Goal: Task Accomplishment & Management: Manage account settings

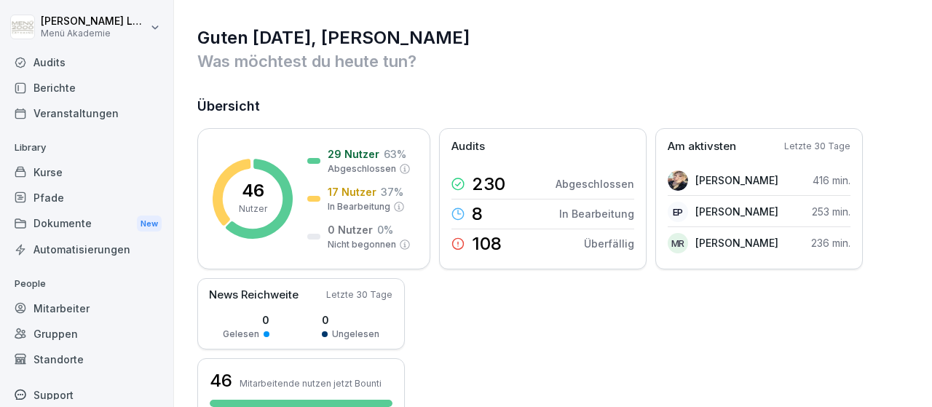
scroll to position [84, 0]
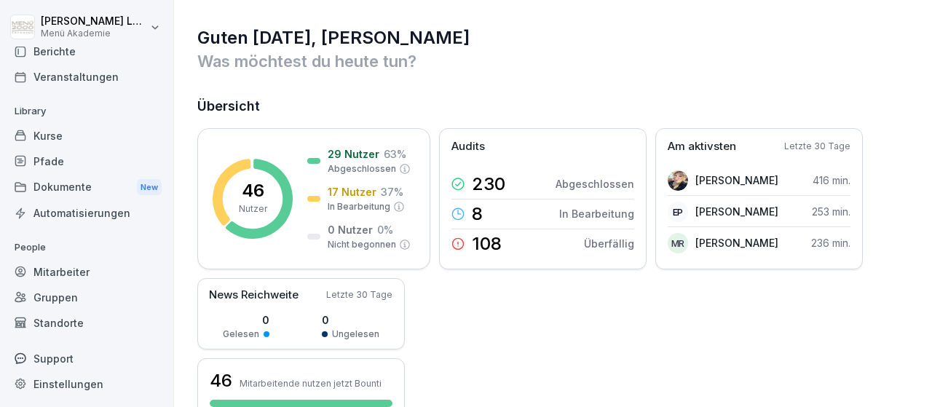
click at [79, 269] on div "Mitarbeiter" at bounding box center [86, 271] width 159 height 25
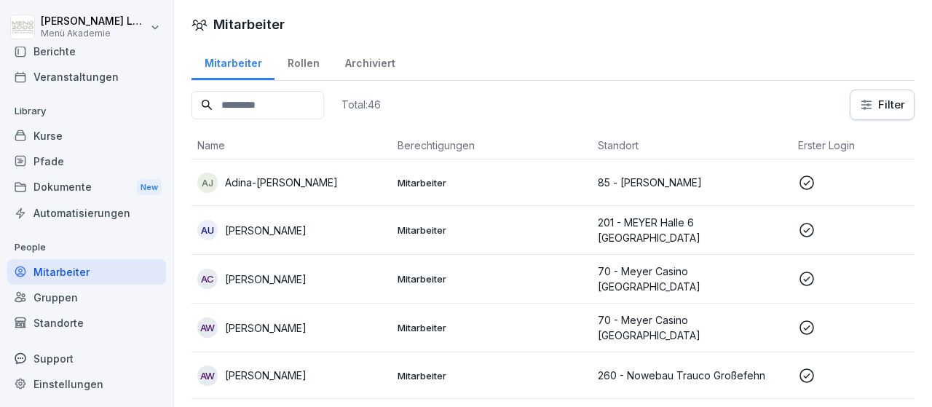
click at [810, 183] on icon at bounding box center [806, 182] width 17 height 17
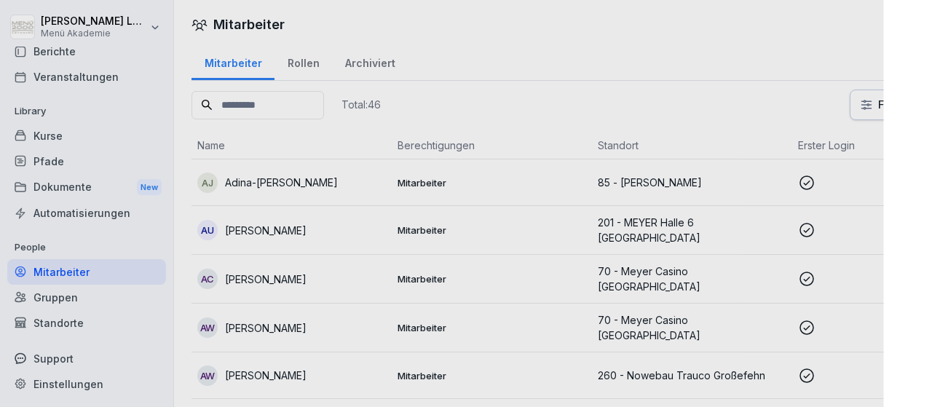
scroll to position [84, 0]
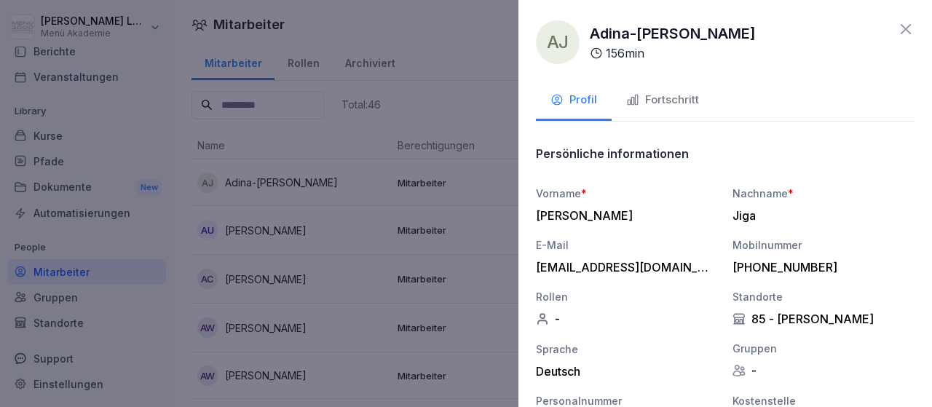
click at [671, 95] on div "Fortschritt" at bounding box center [662, 100] width 73 height 17
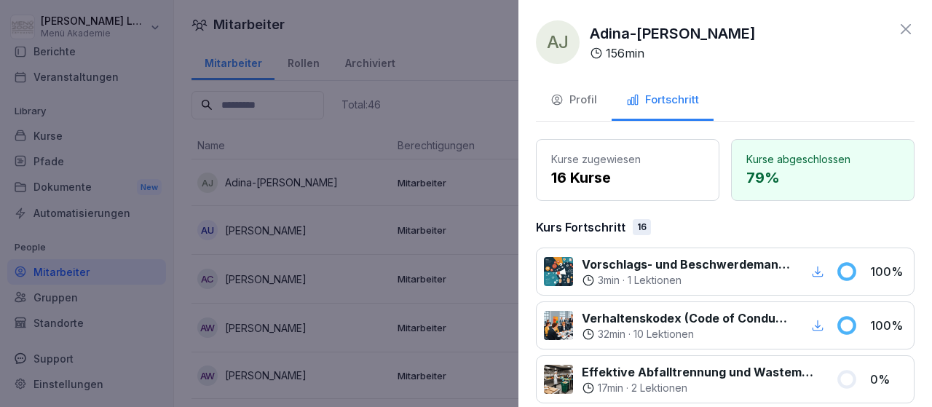
click at [355, 251] on div at bounding box center [466, 203] width 932 height 407
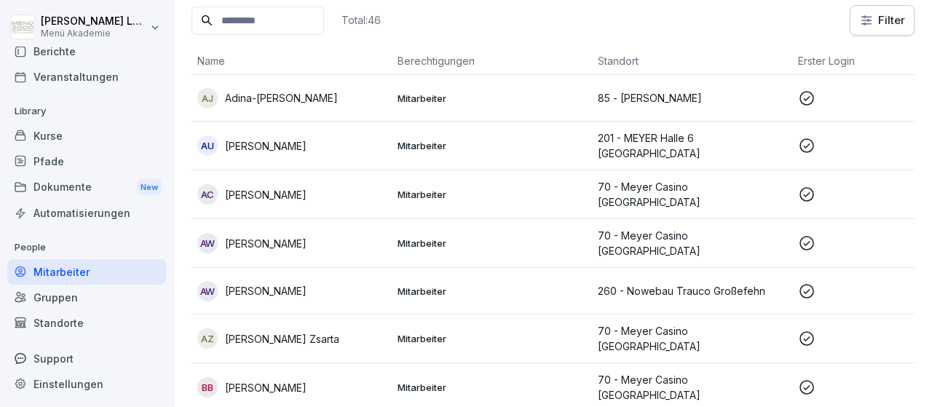
click at [810, 240] on icon at bounding box center [806, 242] width 17 height 17
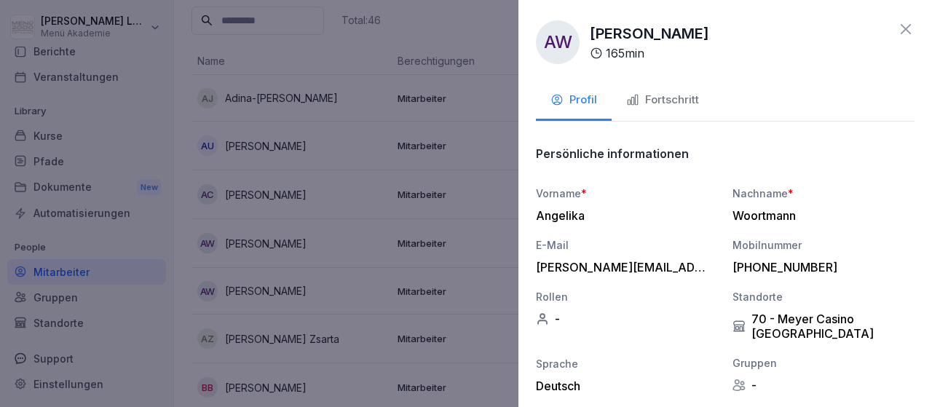
click at [678, 97] on div "Fortschritt" at bounding box center [662, 100] width 73 height 17
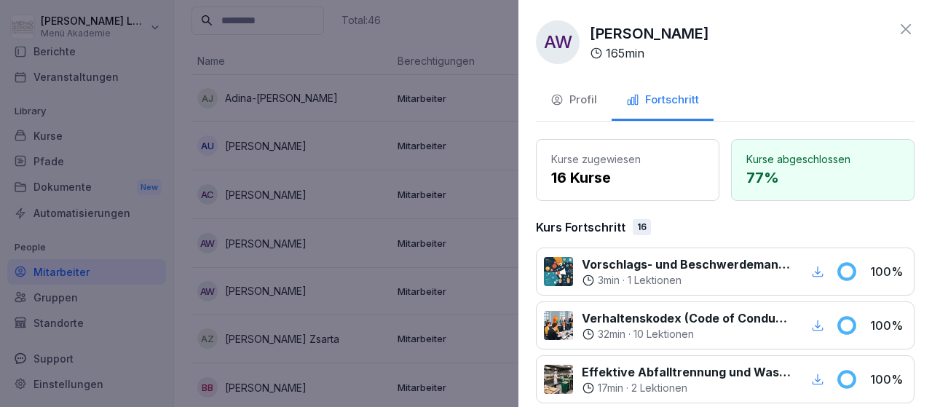
click at [907, 28] on icon at bounding box center [906, 29] width 10 height 10
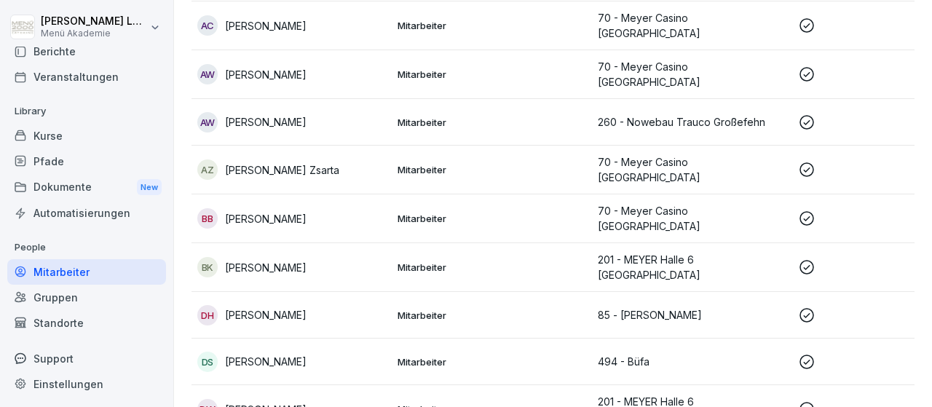
scroll to position [338, 0]
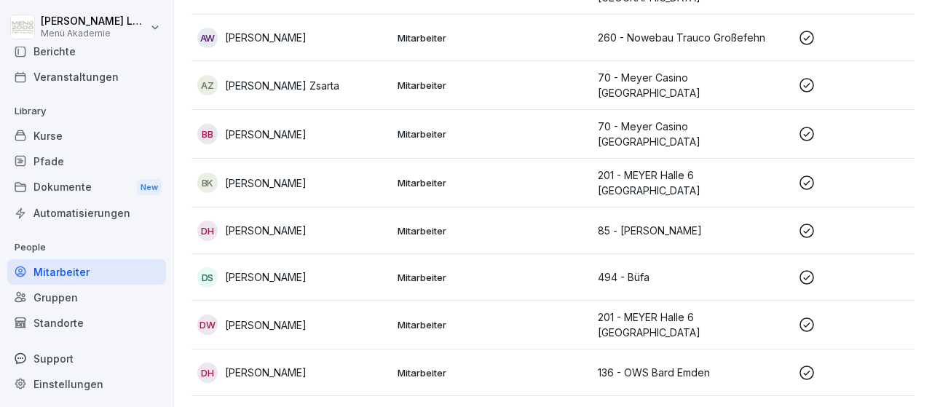
click at [802, 270] on icon at bounding box center [807, 277] width 15 height 15
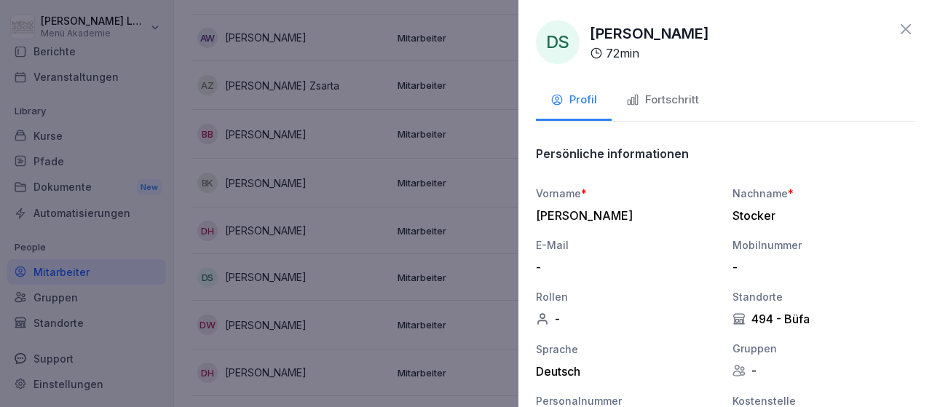
click at [693, 100] on div "Fortschritt" at bounding box center [662, 100] width 73 height 17
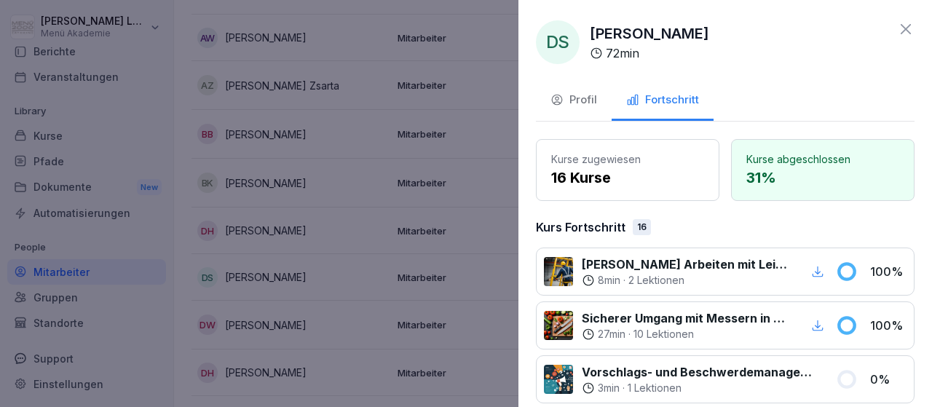
click at [907, 30] on icon at bounding box center [905, 28] width 17 height 17
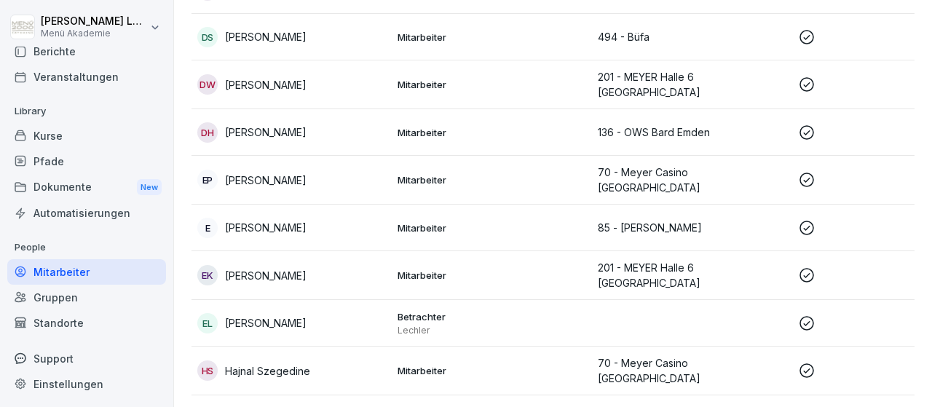
scroll to position [676, 0]
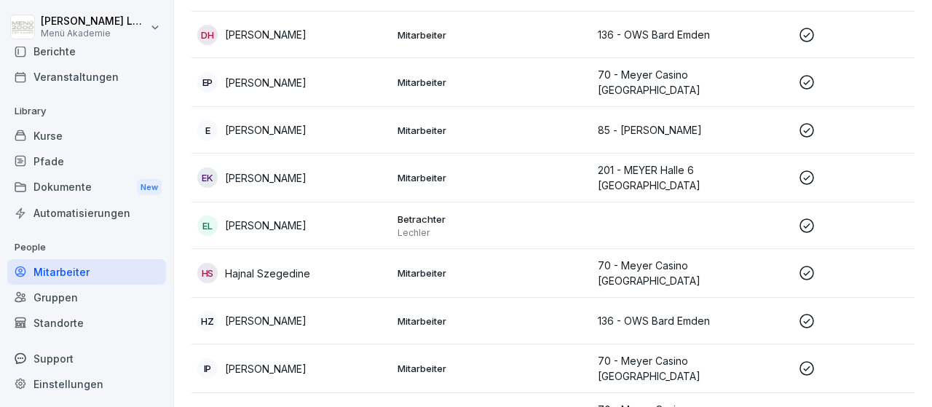
click at [806, 360] on icon at bounding box center [806, 368] width 17 height 17
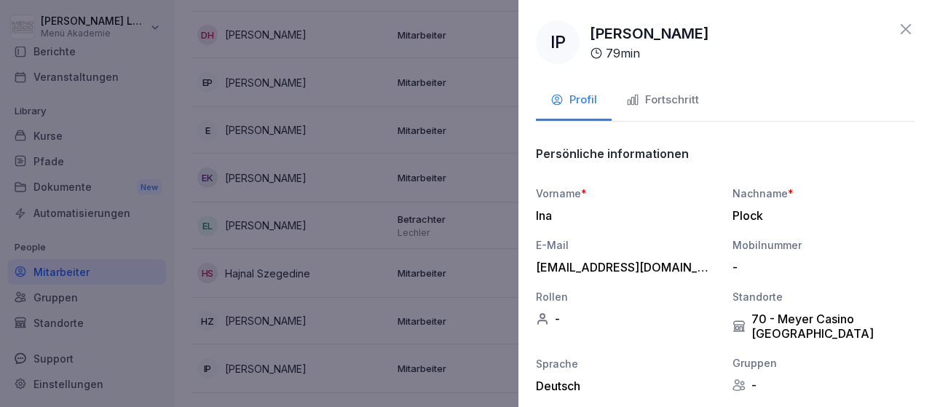
click at [688, 97] on div "Fortschritt" at bounding box center [662, 100] width 73 height 17
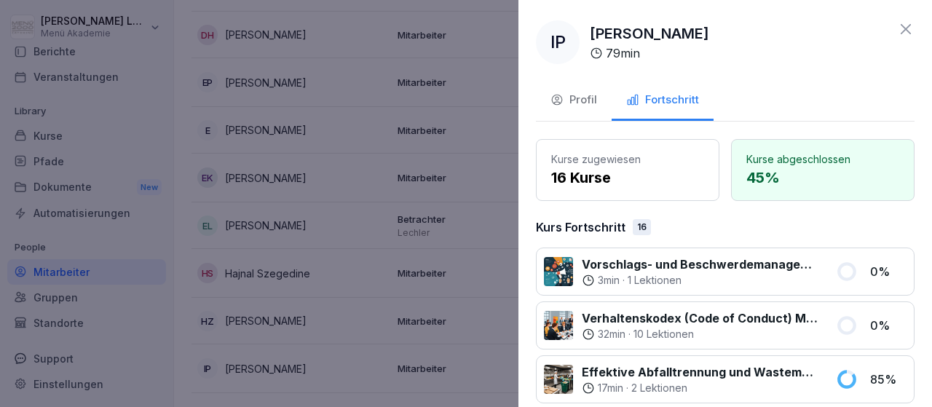
click at [902, 30] on icon at bounding box center [905, 28] width 17 height 17
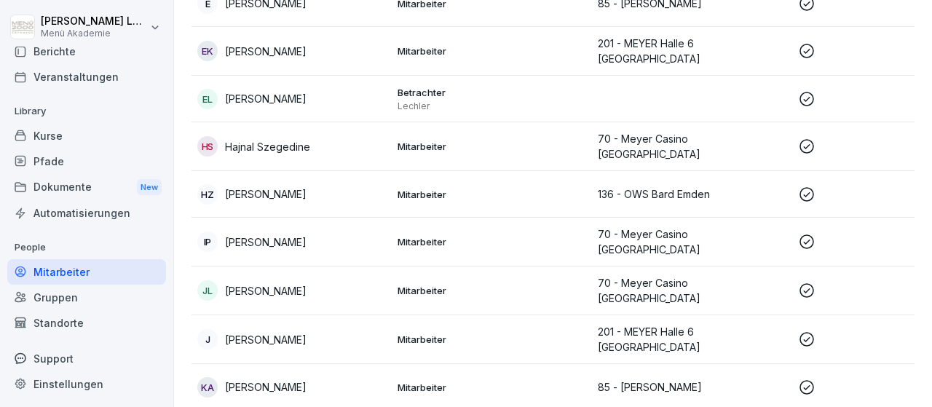
scroll to position [845, 0]
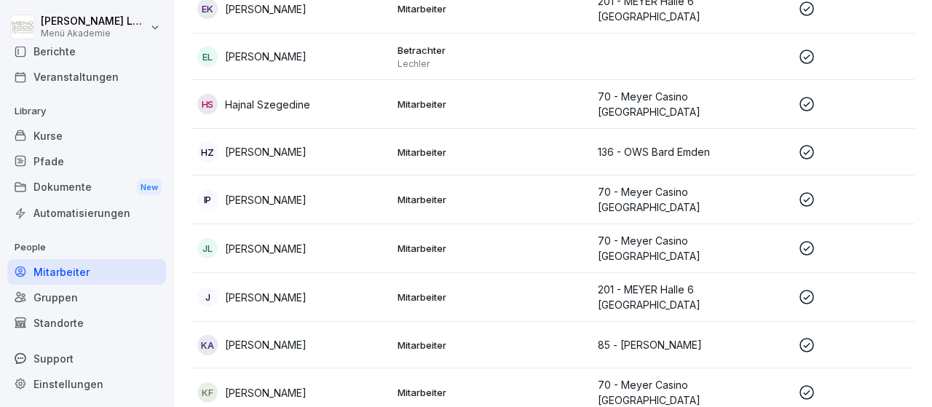
click at [811, 288] on icon at bounding box center [806, 296] width 17 height 17
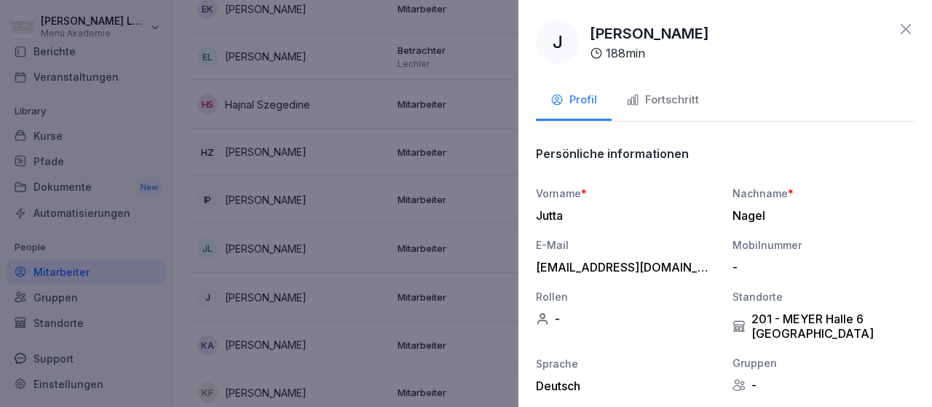
click at [676, 100] on div "Fortschritt" at bounding box center [662, 100] width 73 height 17
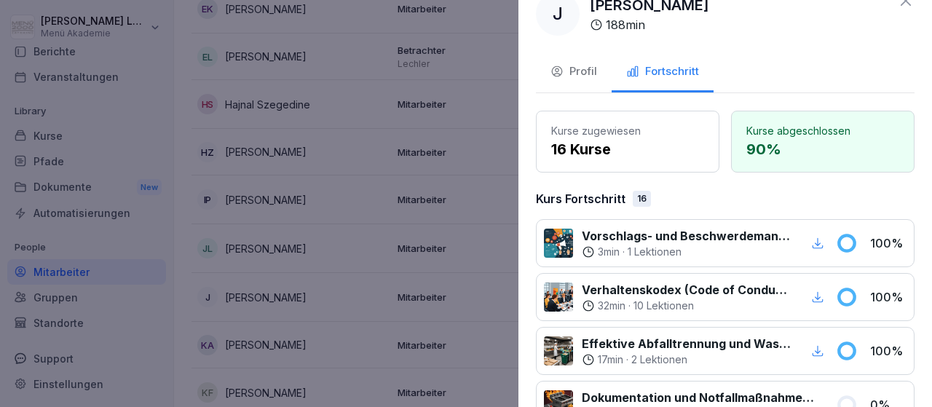
scroll to position [0, 0]
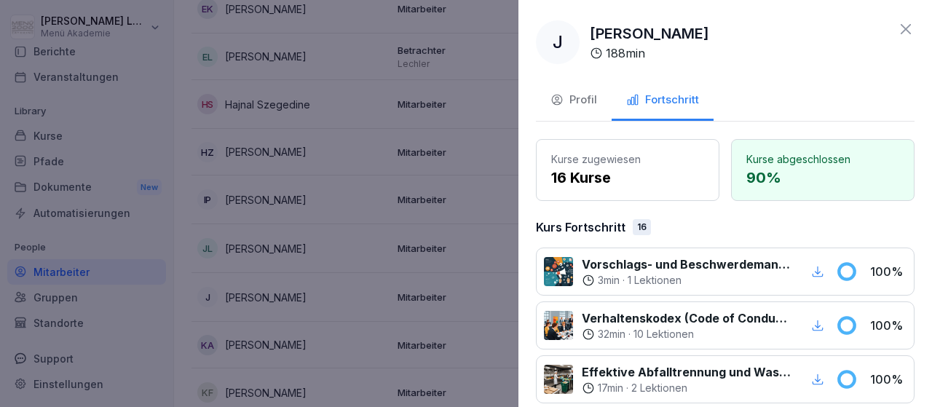
click at [478, 248] on div at bounding box center [466, 203] width 932 height 407
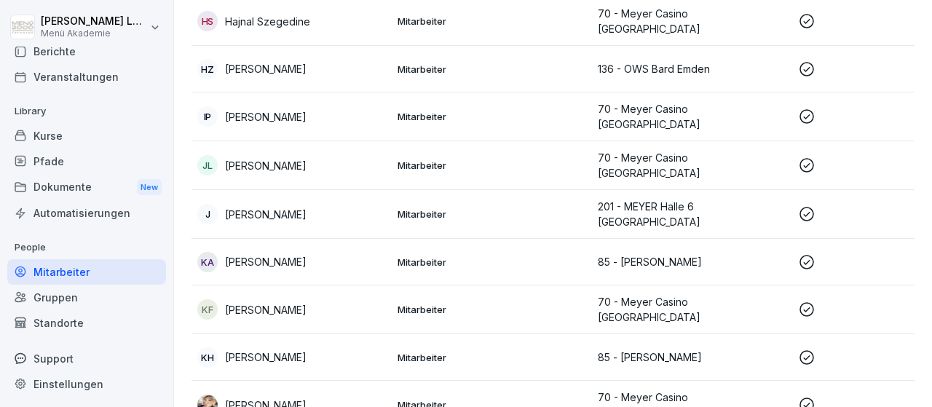
scroll to position [1014, 0]
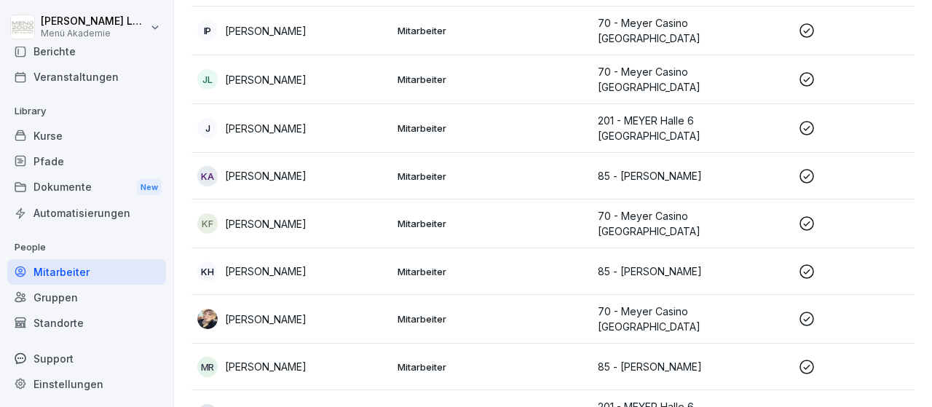
click at [812, 215] on icon at bounding box center [806, 223] width 17 height 17
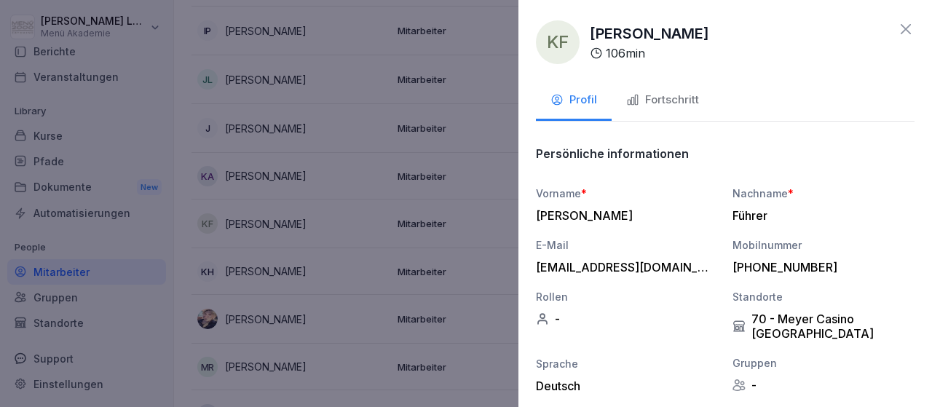
click at [674, 100] on div "Fortschritt" at bounding box center [662, 100] width 73 height 17
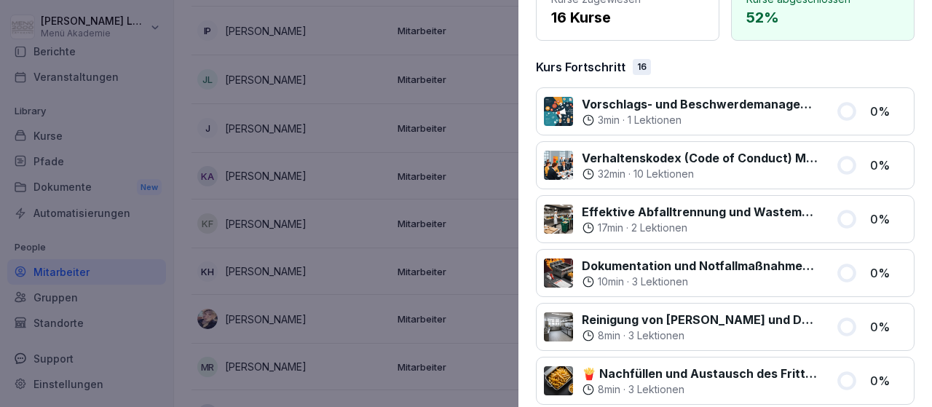
scroll to position [0, 0]
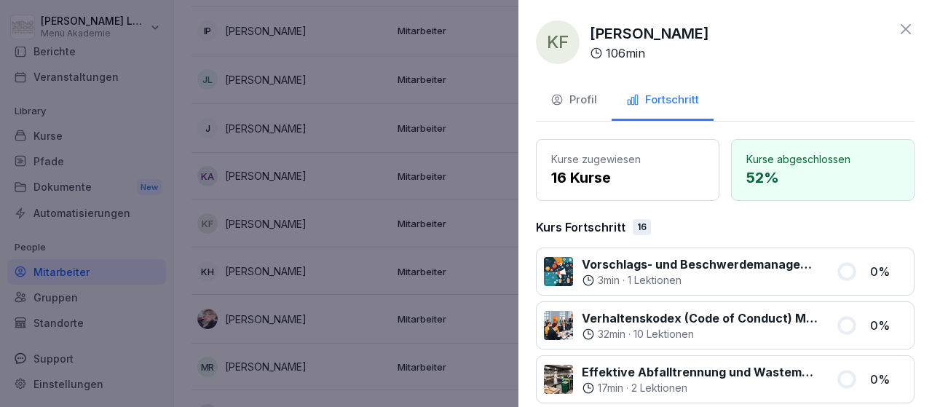
click at [905, 29] on icon at bounding box center [905, 28] width 17 height 17
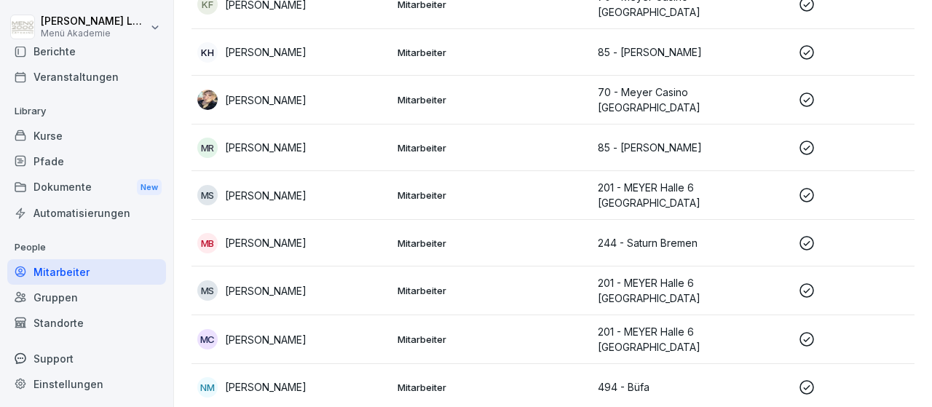
scroll to position [1267, 0]
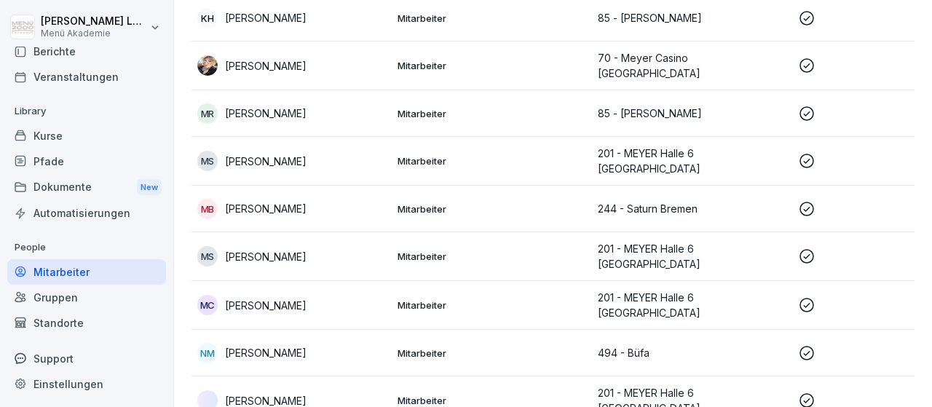
click at [805, 344] on icon at bounding box center [806, 352] width 17 height 17
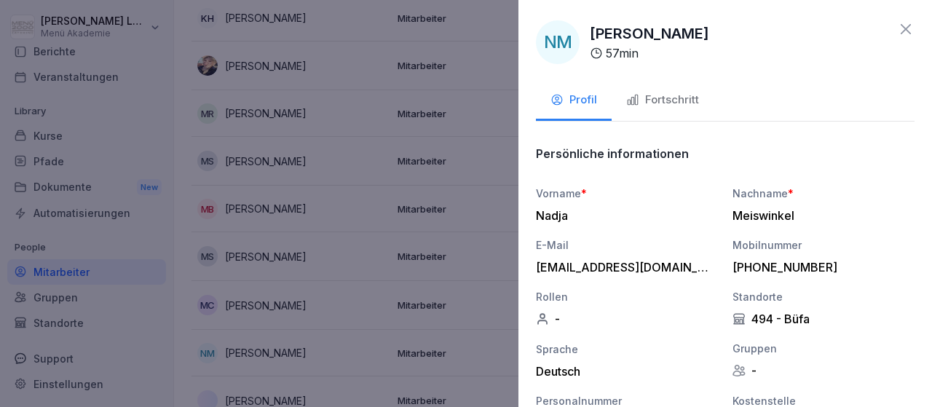
click at [698, 100] on div "Fortschritt" at bounding box center [662, 100] width 73 height 17
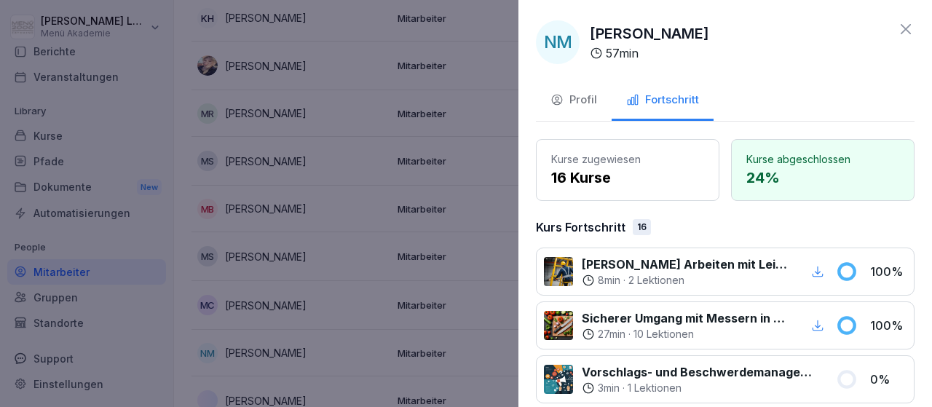
click at [905, 28] on icon at bounding box center [906, 29] width 10 height 10
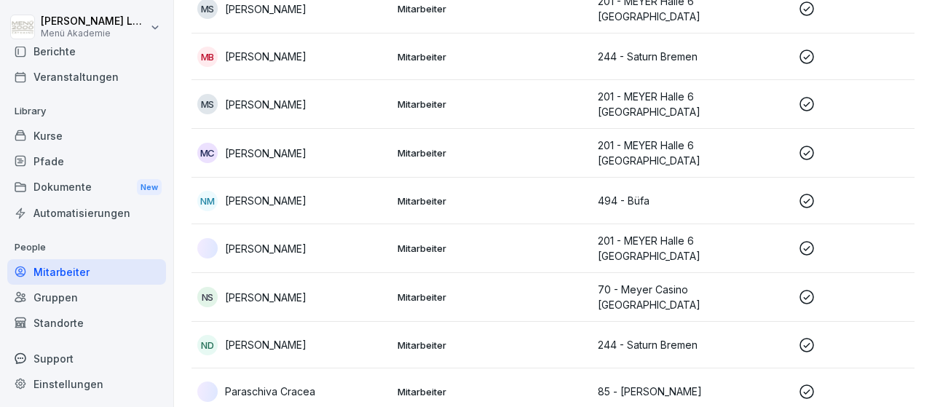
scroll to position [1436, 0]
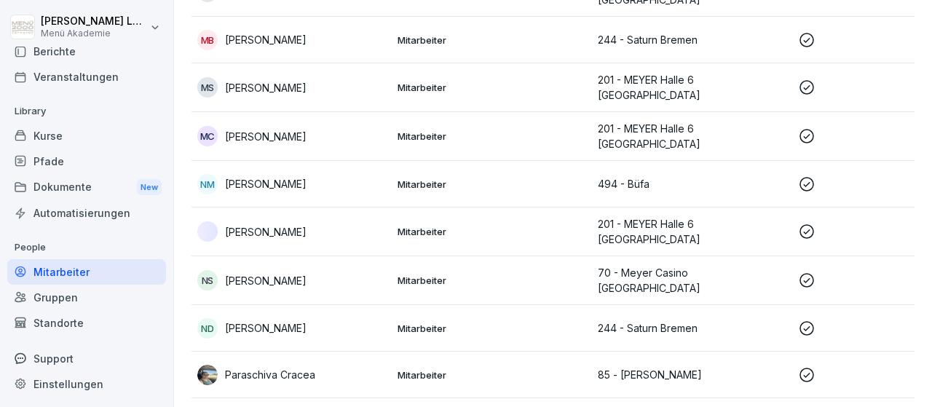
click at [810, 320] on icon at bounding box center [806, 328] width 17 height 17
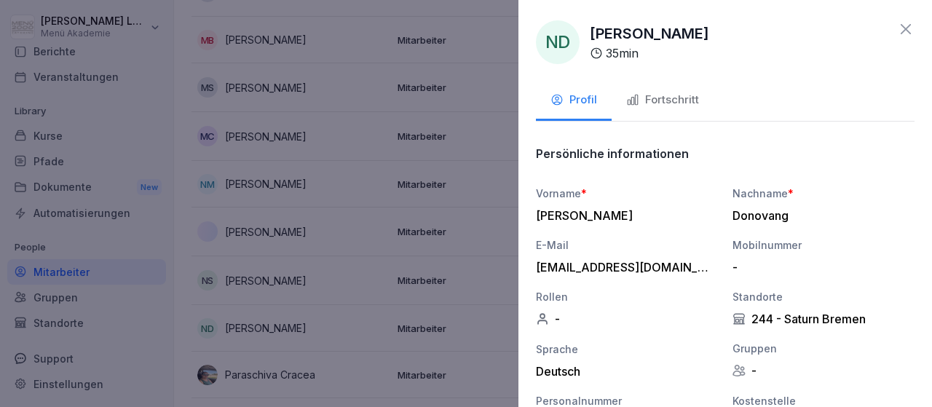
click at [666, 100] on div "Fortschritt" at bounding box center [662, 100] width 73 height 17
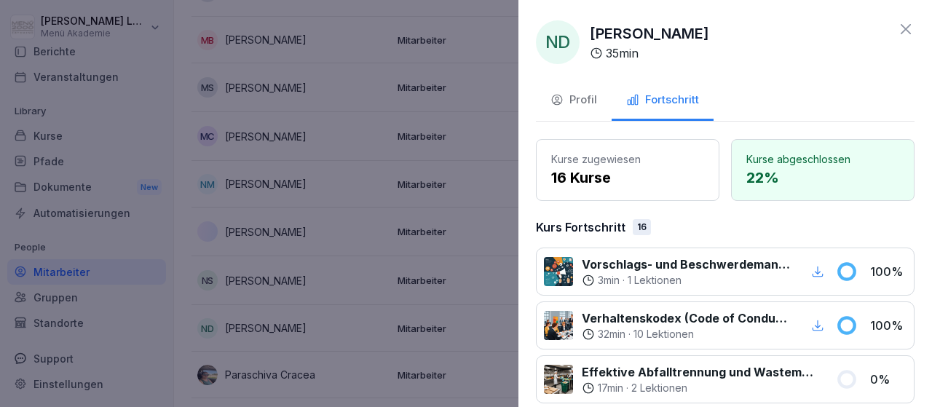
click at [907, 30] on icon at bounding box center [905, 28] width 17 height 17
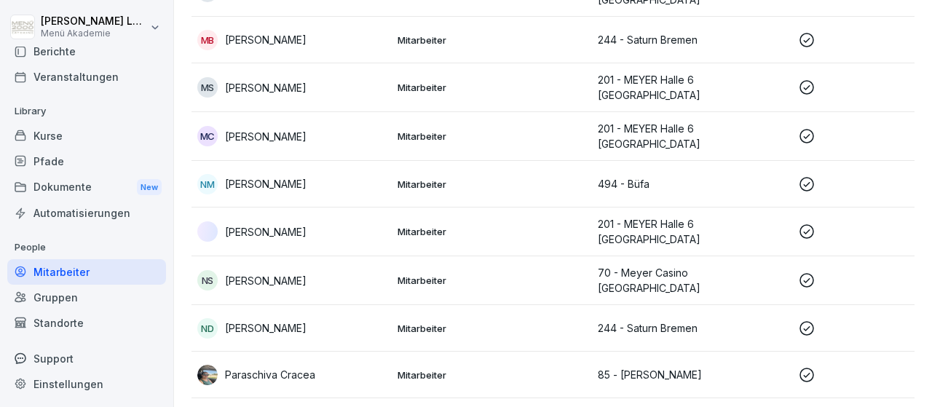
scroll to position [1520, 0]
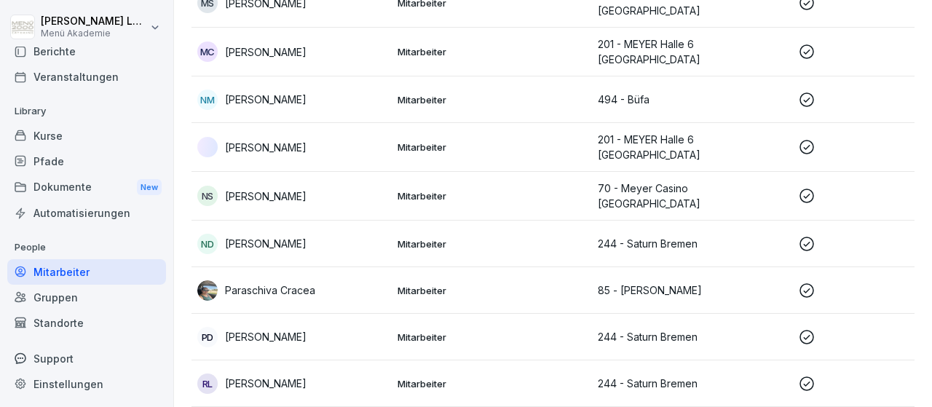
click at [812, 330] on icon at bounding box center [807, 337] width 15 height 15
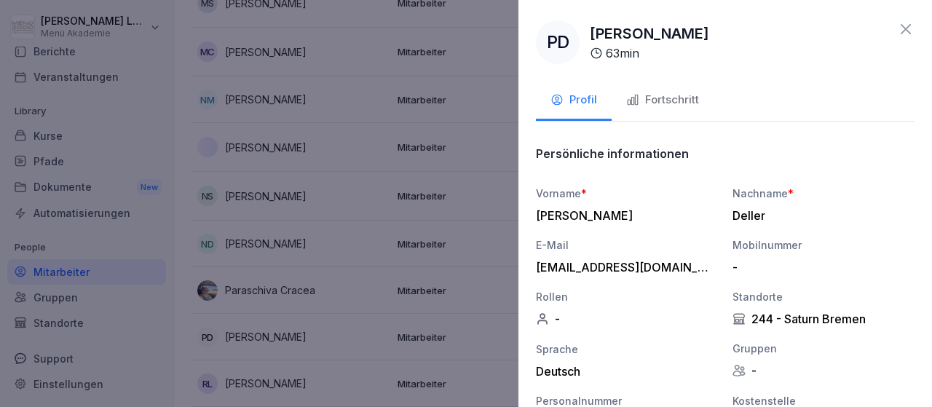
click at [693, 103] on div "Fortschritt" at bounding box center [662, 100] width 73 height 17
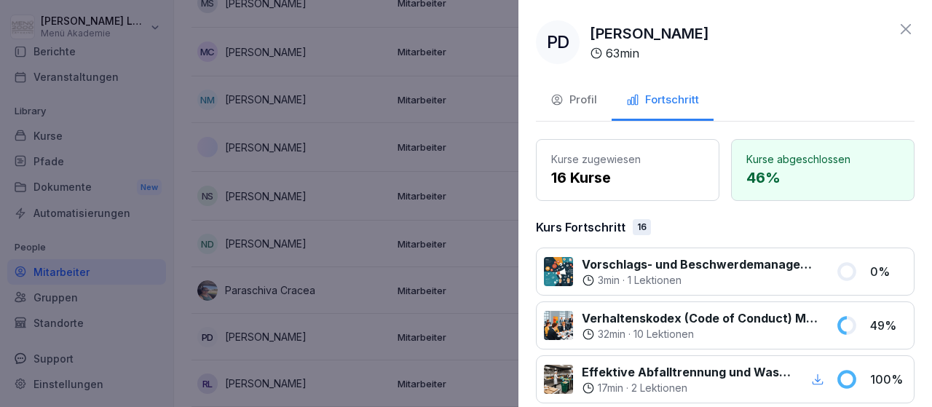
click at [816, 84] on div "Profil Fortschritt" at bounding box center [725, 102] width 379 height 40
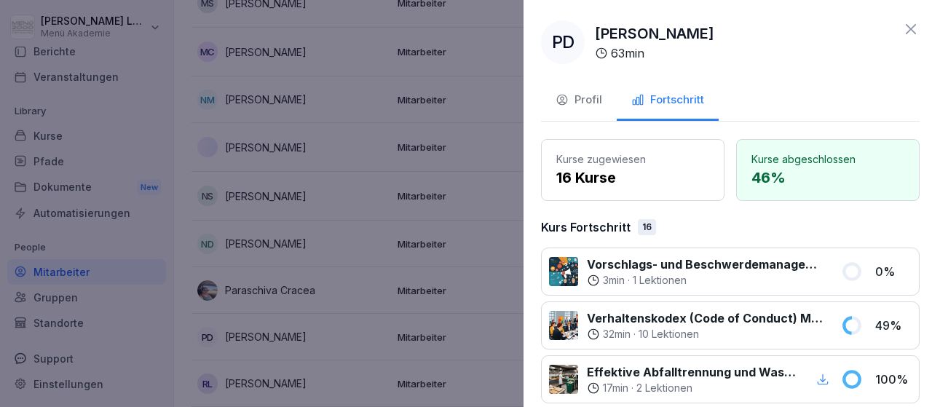
click at [486, 194] on div at bounding box center [466, 203] width 932 height 407
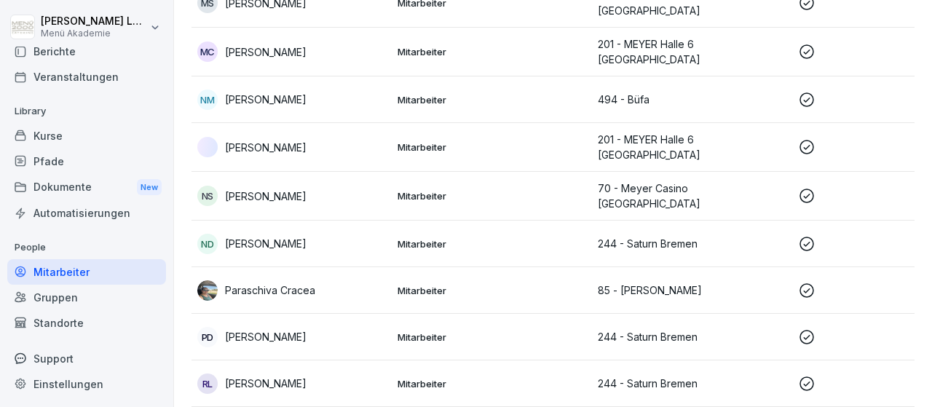
scroll to position [1689, 0]
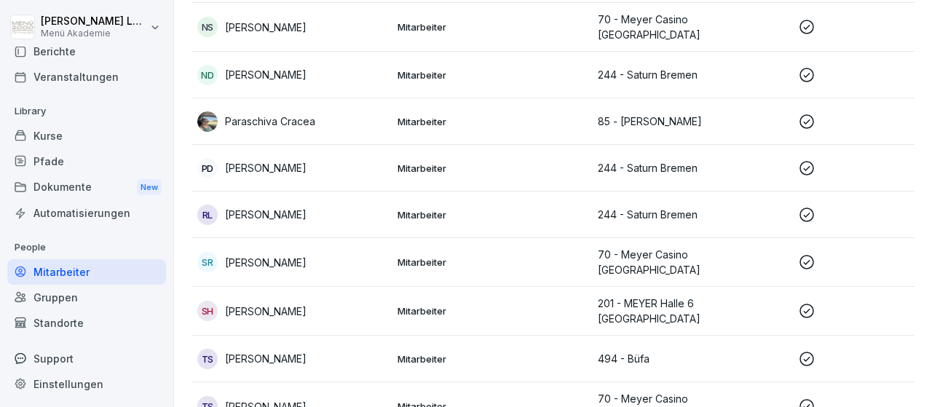
click at [802, 253] on icon at bounding box center [806, 261] width 17 height 17
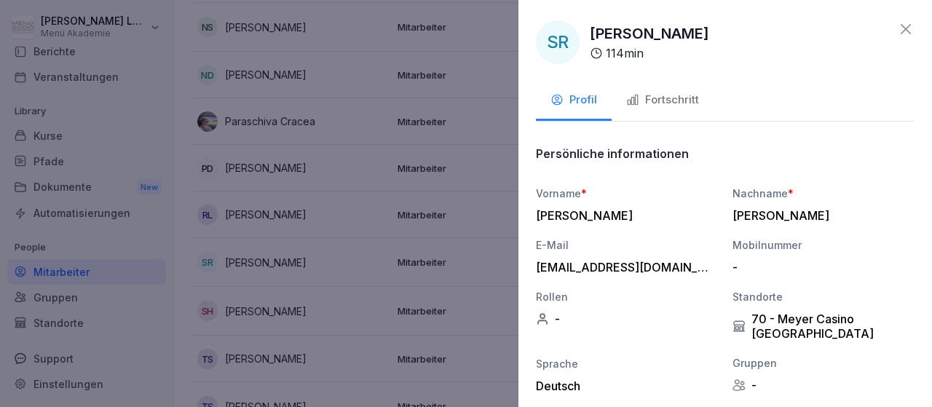
click at [684, 98] on div "Fortschritt" at bounding box center [662, 100] width 73 height 17
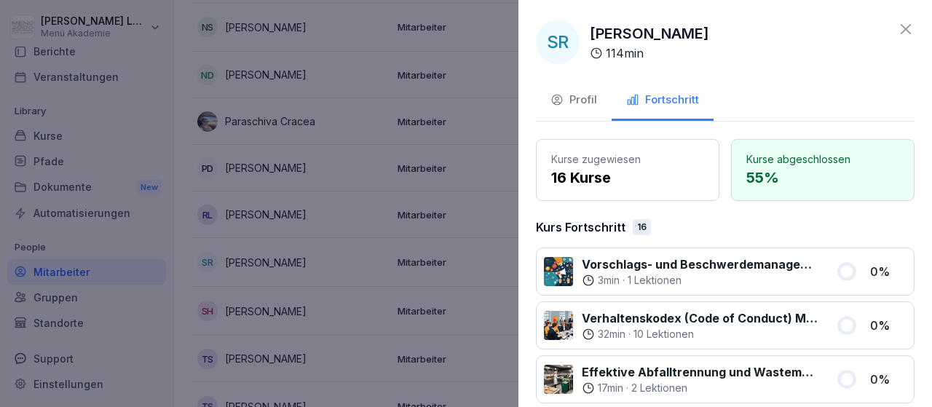
click at [822, 43] on div "SR [PERSON_NAME] 114 min" at bounding box center [725, 42] width 379 height 44
click at [468, 95] on div at bounding box center [466, 203] width 932 height 407
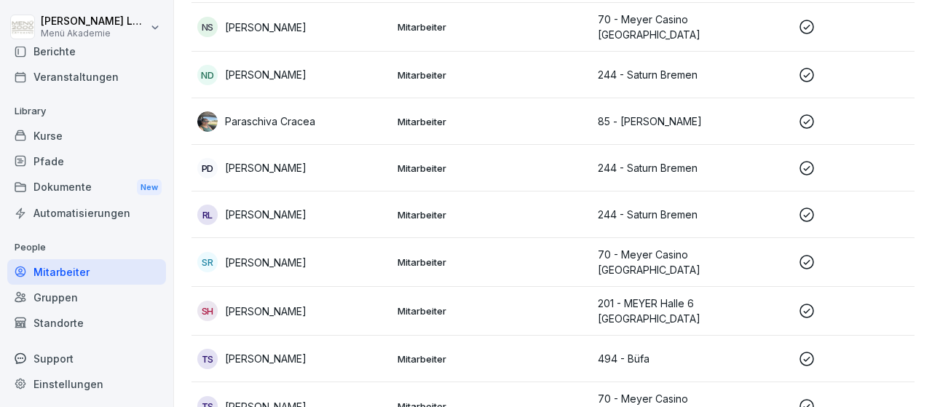
scroll to position [1858, 0]
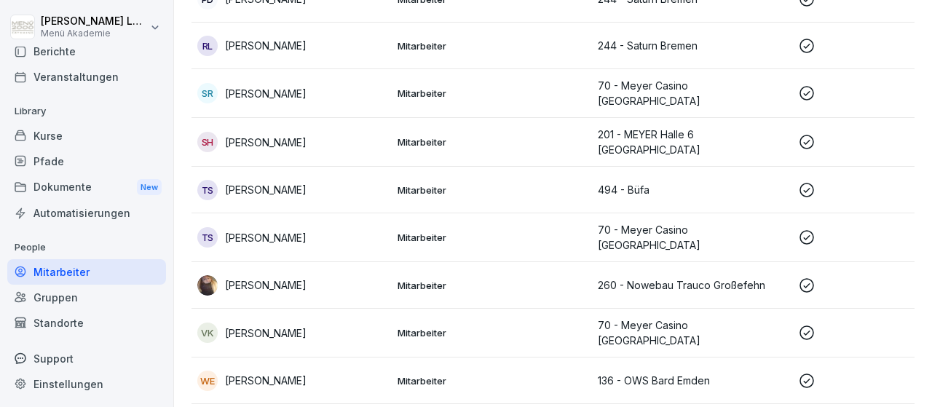
click at [805, 181] on icon at bounding box center [806, 189] width 17 height 17
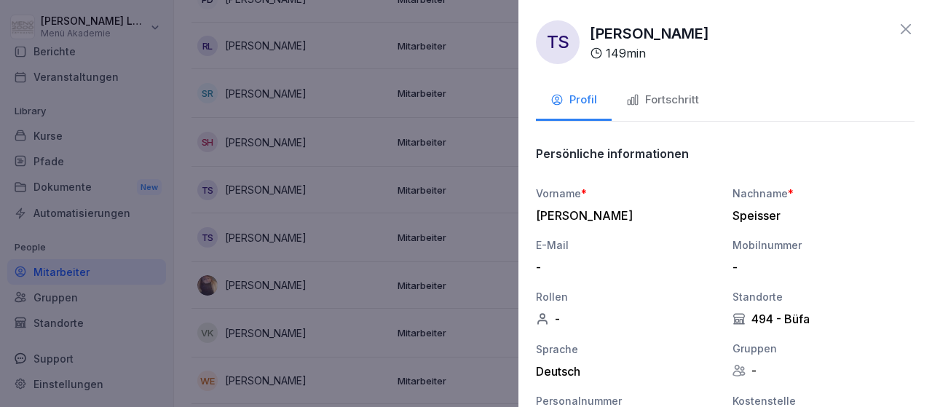
click at [687, 105] on div "Fortschritt" at bounding box center [662, 100] width 73 height 17
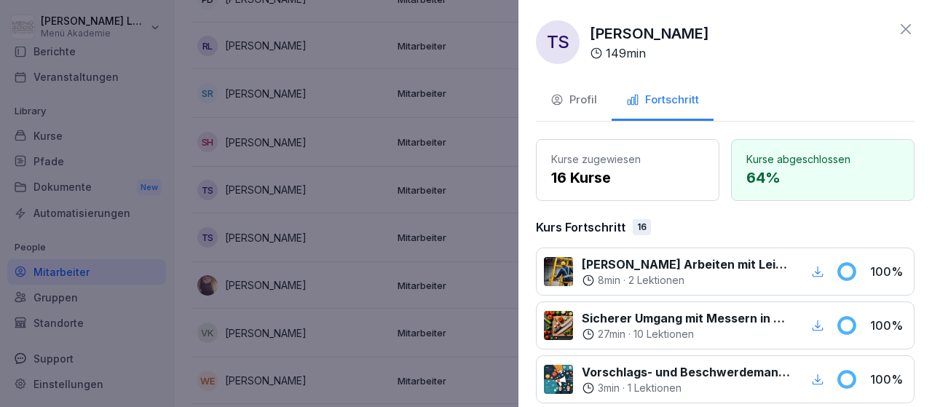
click at [325, 148] on div at bounding box center [466, 203] width 932 height 407
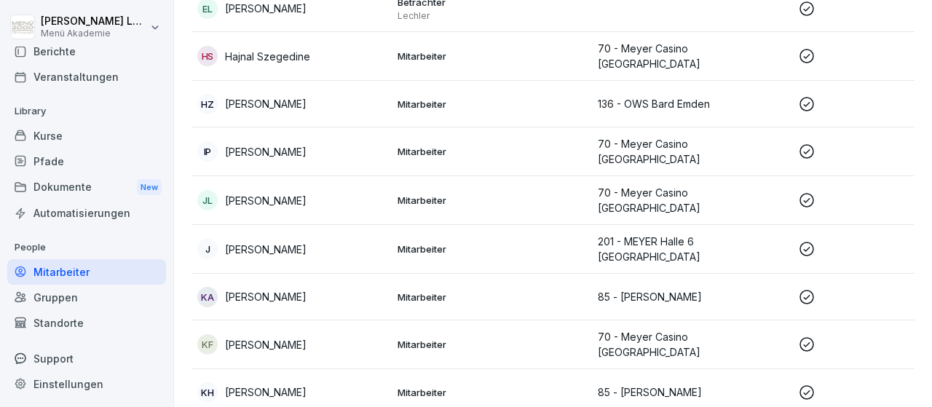
click at [808, 95] on icon at bounding box center [806, 103] width 17 height 17
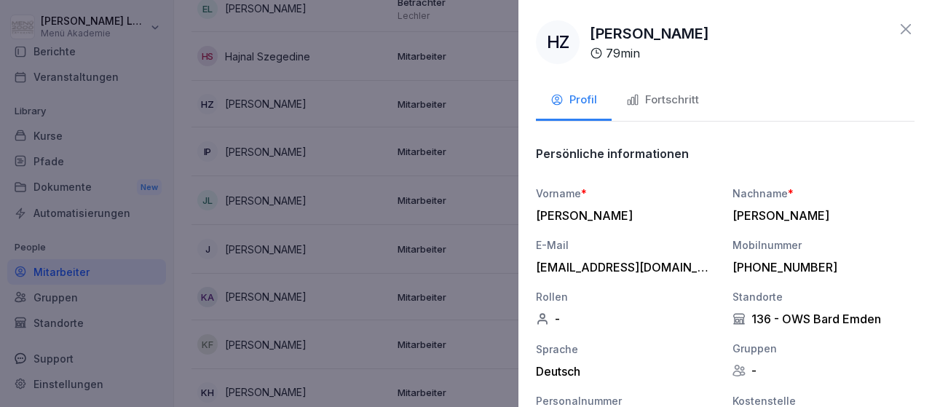
click at [668, 101] on div "Fortschritt" at bounding box center [662, 100] width 73 height 17
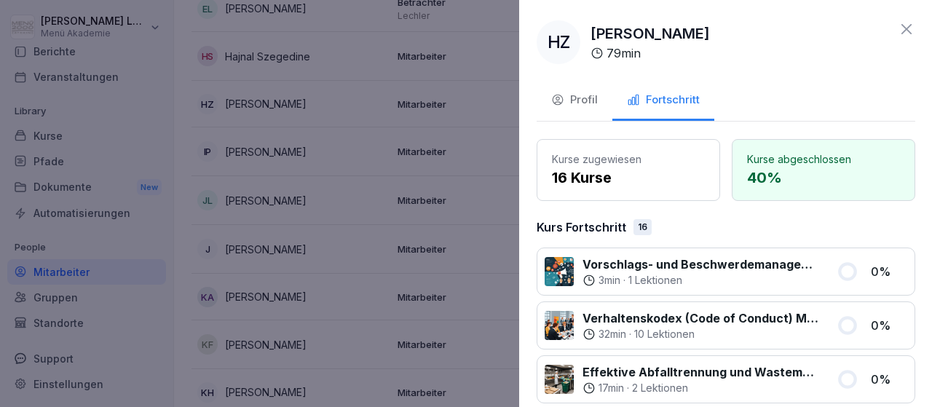
click at [354, 326] on div at bounding box center [466, 203] width 932 height 407
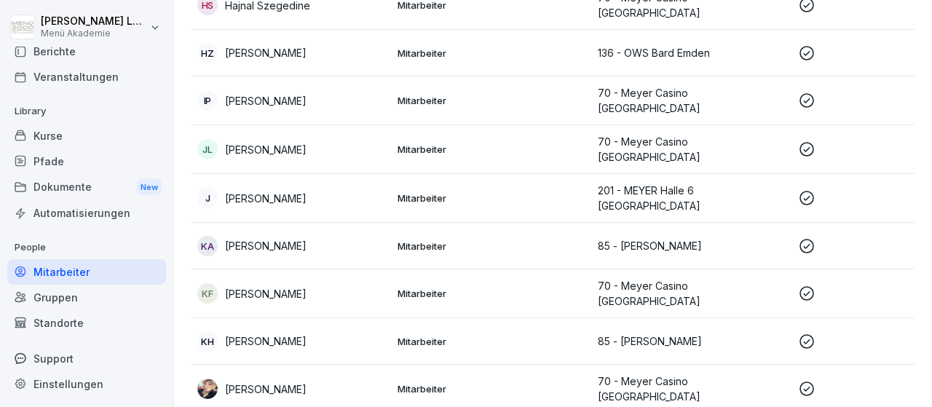
scroll to position [977, 0]
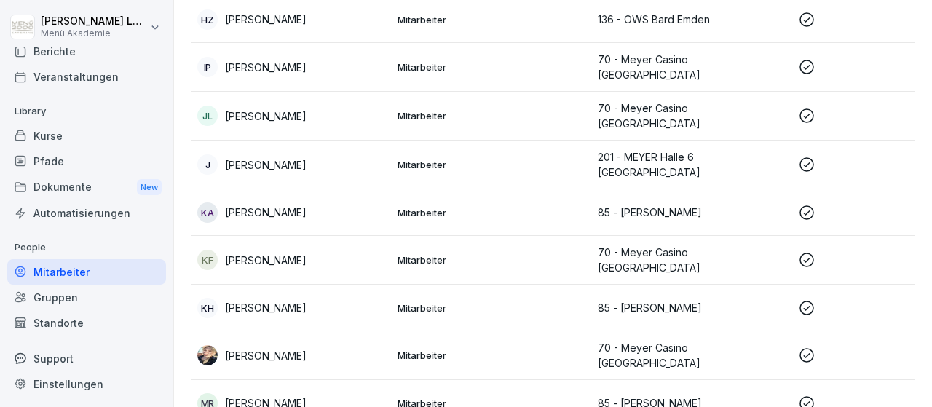
click at [802, 299] on icon at bounding box center [806, 307] width 17 height 17
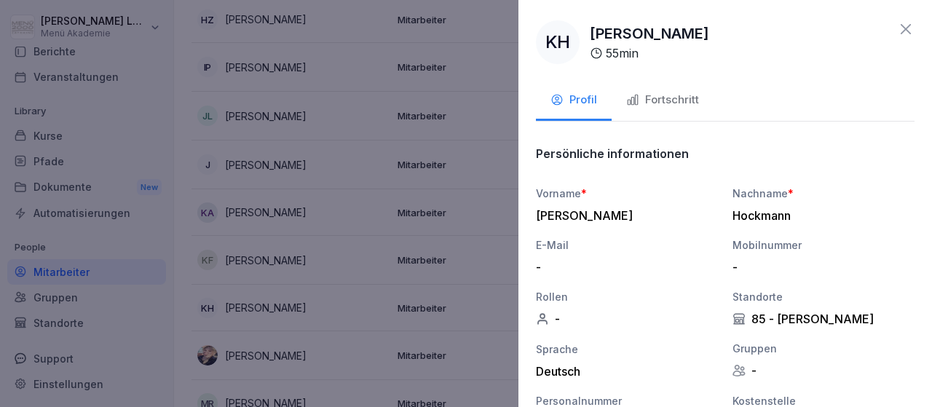
click at [682, 104] on div "Fortschritt" at bounding box center [662, 100] width 73 height 17
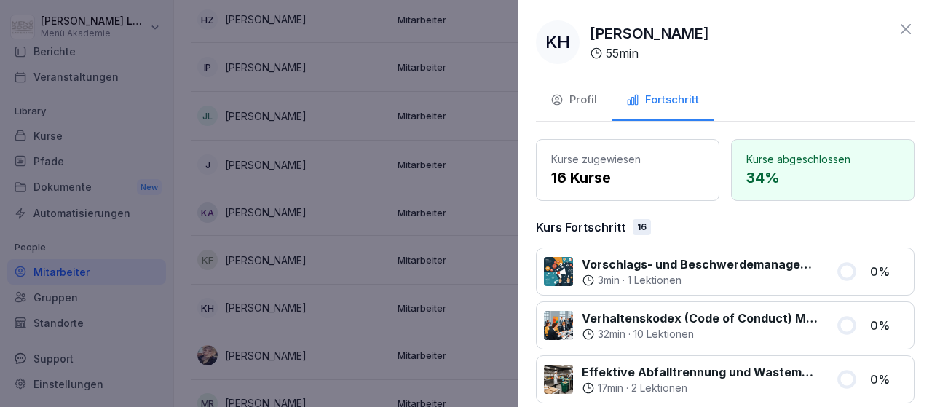
click at [901, 29] on icon at bounding box center [905, 28] width 17 height 17
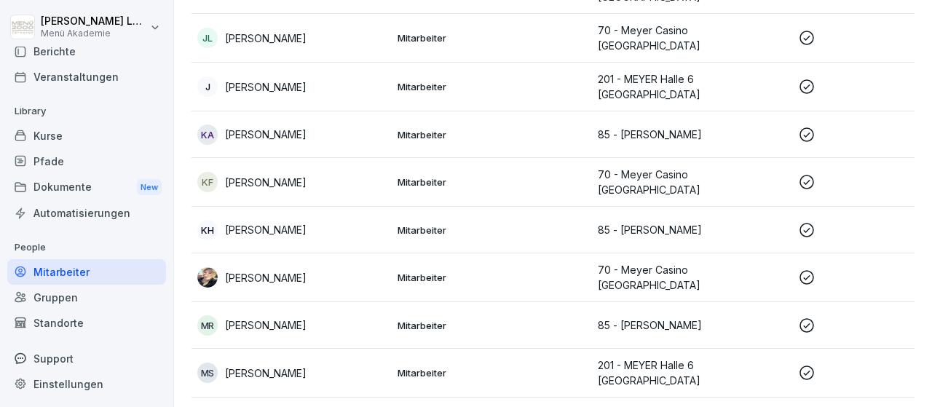
scroll to position [1146, 0]
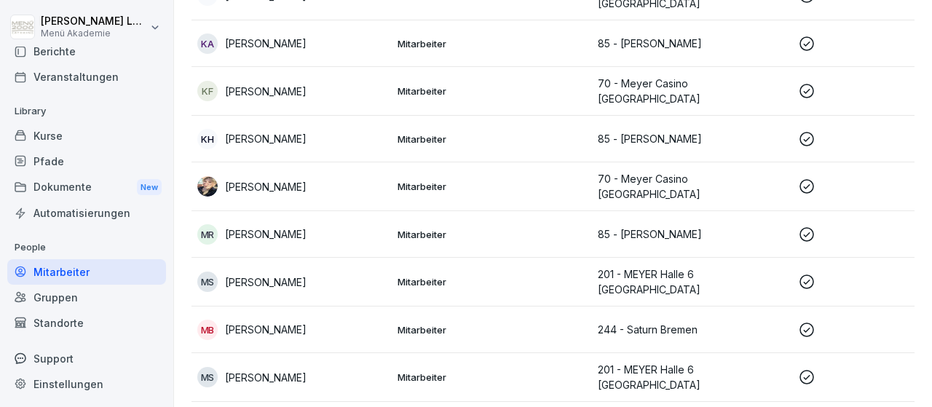
click at [809, 179] on icon at bounding box center [807, 186] width 15 height 15
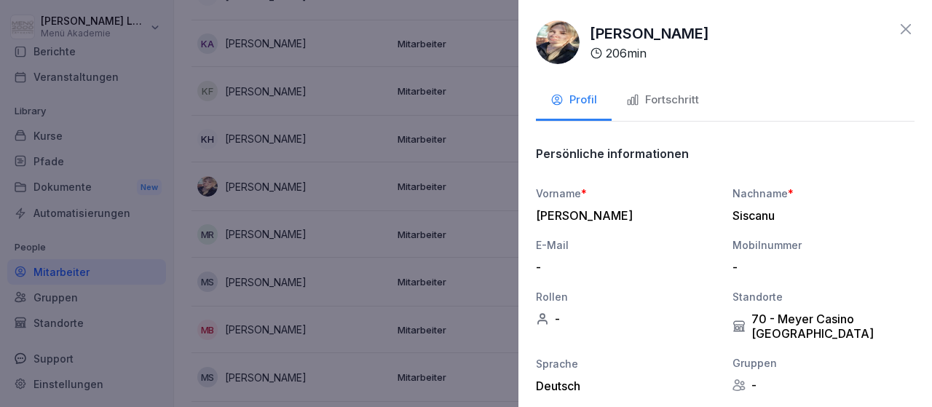
click at [674, 102] on div "Fortschritt" at bounding box center [662, 100] width 73 height 17
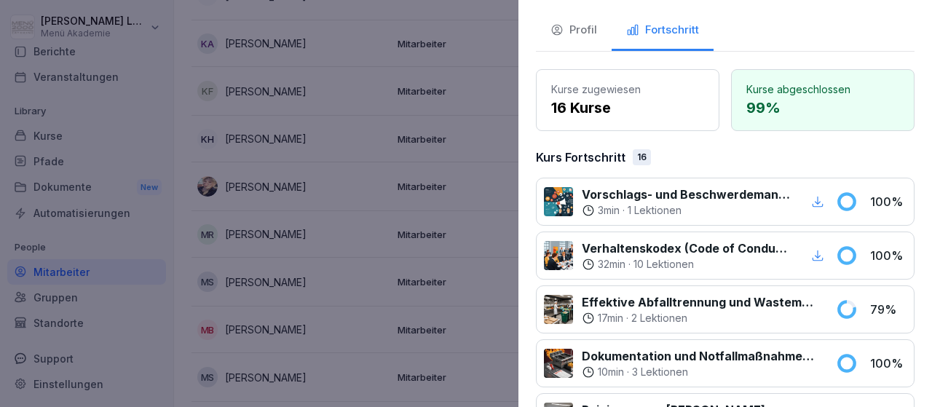
scroll to position [60, 0]
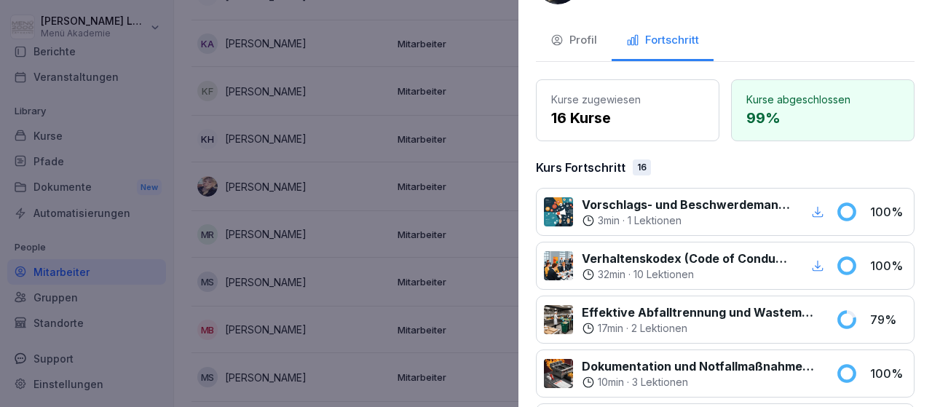
click at [103, 213] on div at bounding box center [466, 203] width 932 height 407
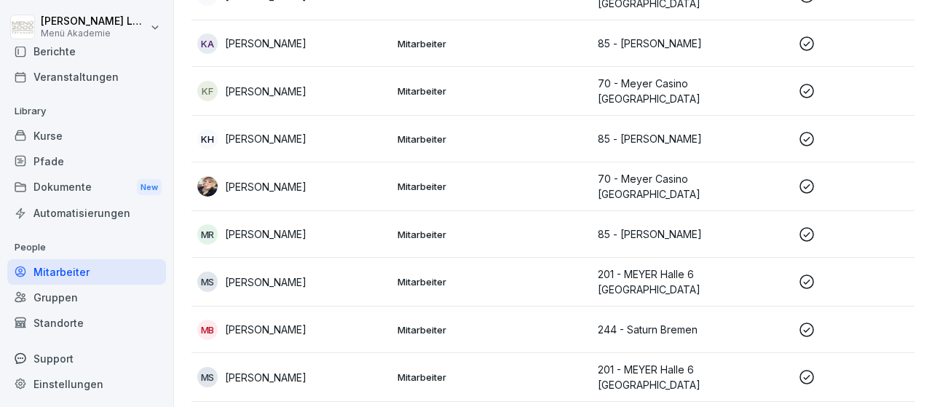
scroll to position [1146, 0]
click at [103, 213] on div "Automatisierungen" at bounding box center [86, 212] width 159 height 25
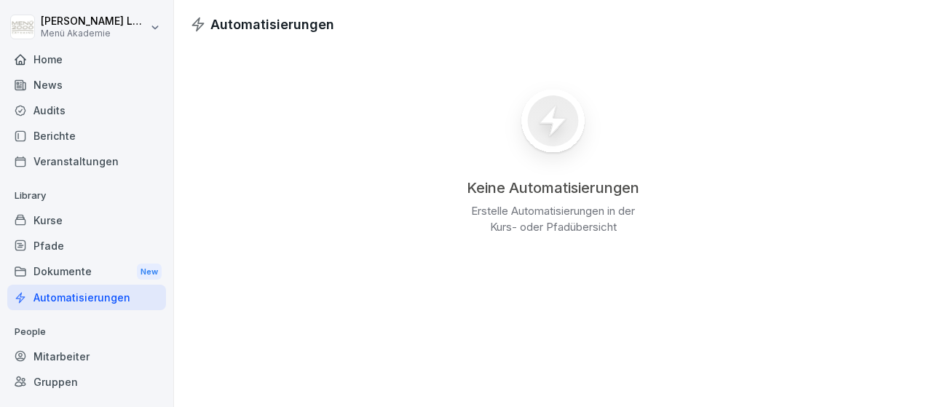
click at [58, 113] on div "Audits" at bounding box center [86, 110] width 159 height 25
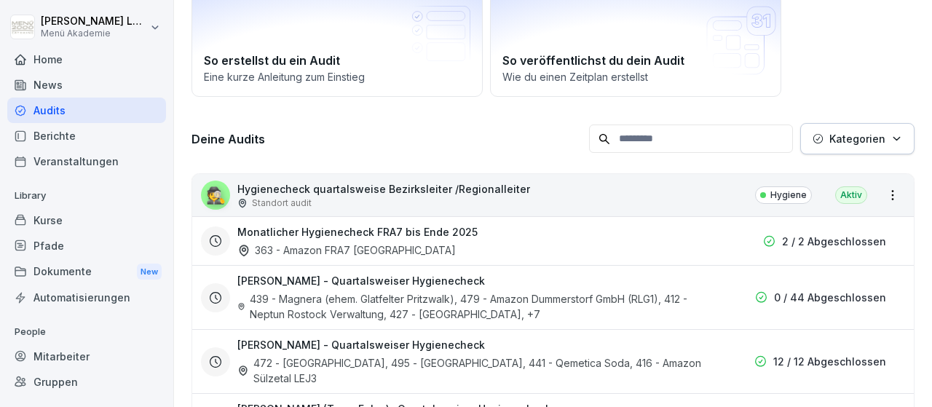
scroll to position [169, 0]
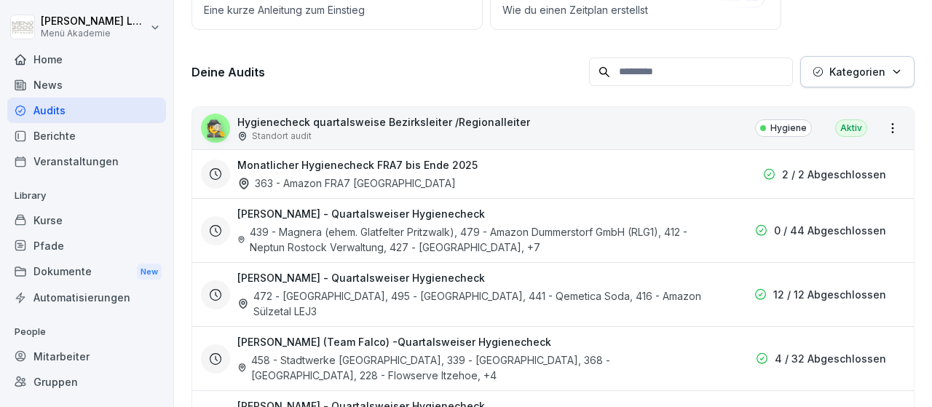
click at [840, 175] on p "2 / 2 Abgeschlossen" at bounding box center [834, 174] width 104 height 15
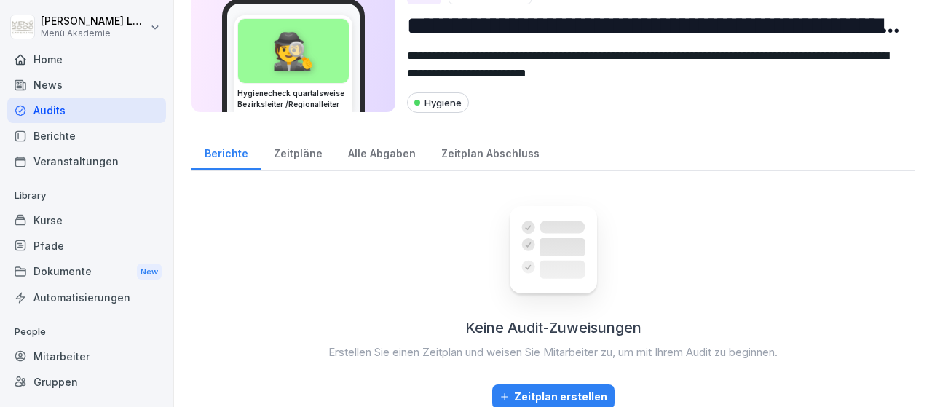
click at [372, 152] on div "Alle Abgaben" at bounding box center [381, 151] width 93 height 37
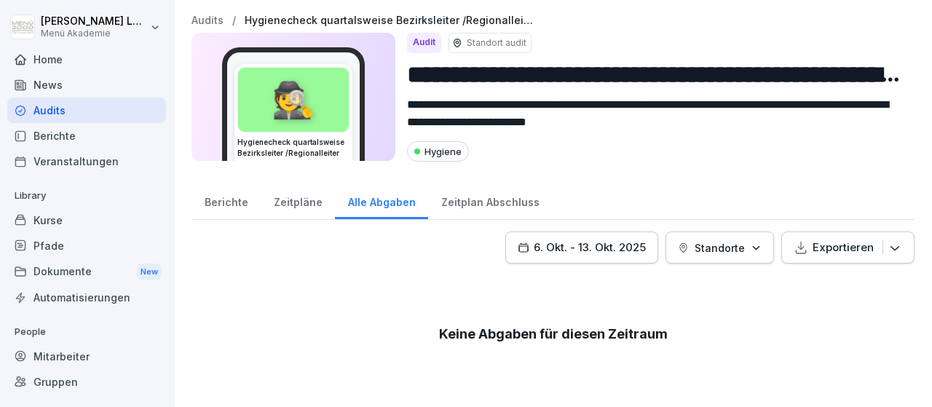
click at [219, 200] on div "Berichte" at bounding box center [226, 200] width 69 height 37
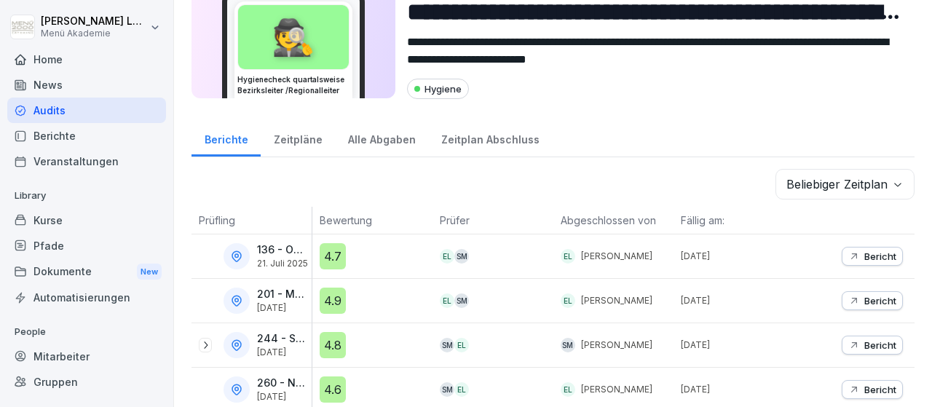
scroll to position [153, 0]
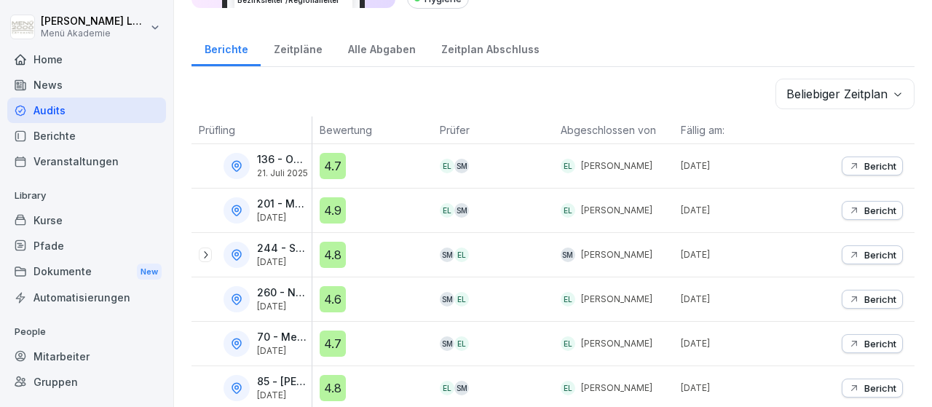
click at [313, 47] on div "Zeitpläne" at bounding box center [298, 47] width 74 height 37
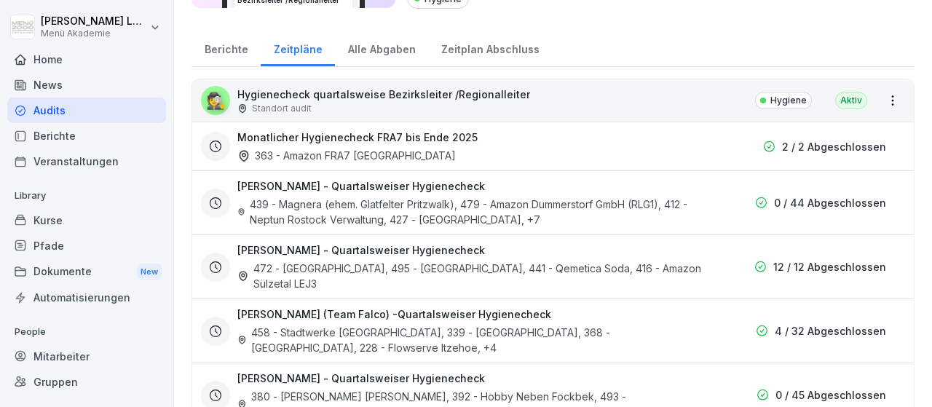
click at [391, 47] on div "Alle Abgaben" at bounding box center [381, 47] width 93 height 37
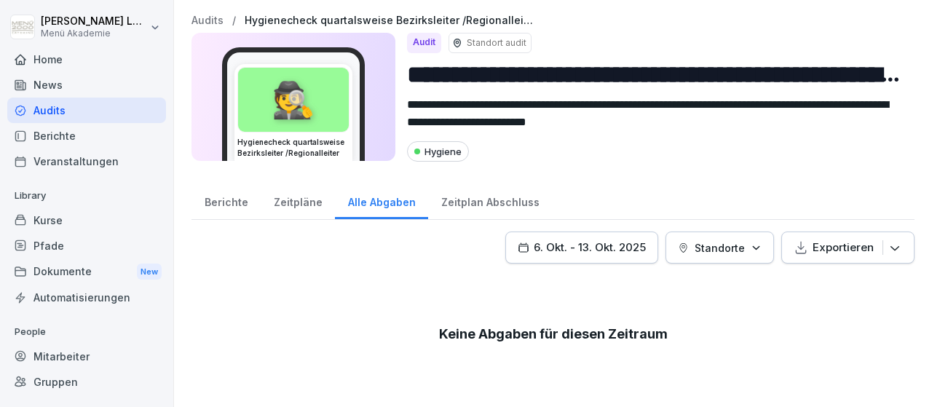
click at [221, 19] on p "Audits" at bounding box center [208, 21] width 32 height 12
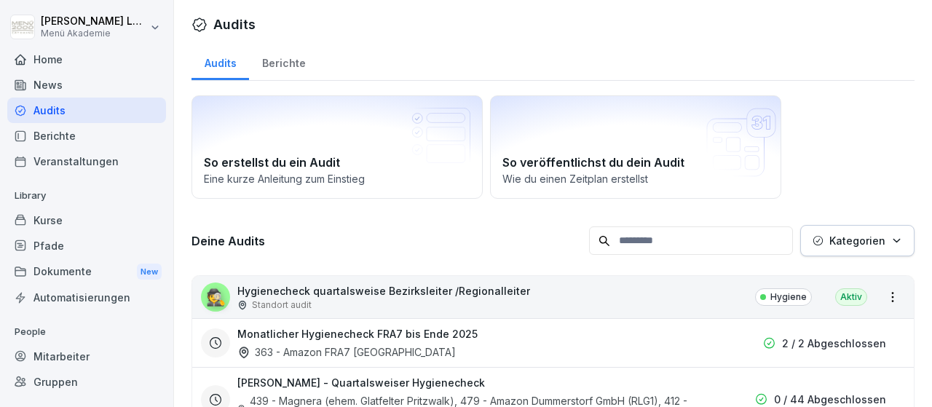
click at [234, 65] on div "Audits" at bounding box center [221, 61] width 58 height 37
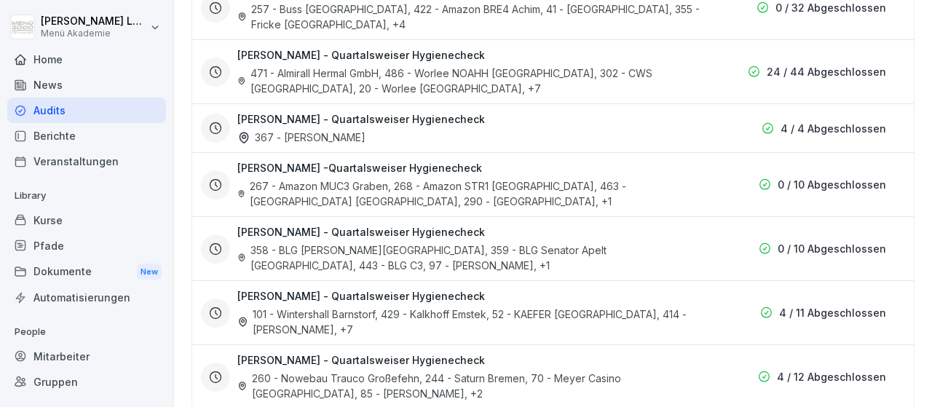
scroll to position [676, 0]
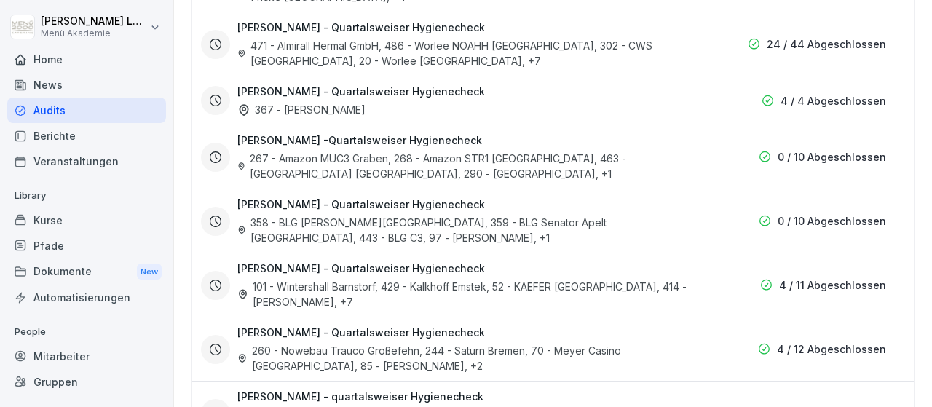
click at [419, 327] on h3 "[PERSON_NAME] - Quartalsweiser Hygienecheck" at bounding box center [361, 332] width 248 height 15
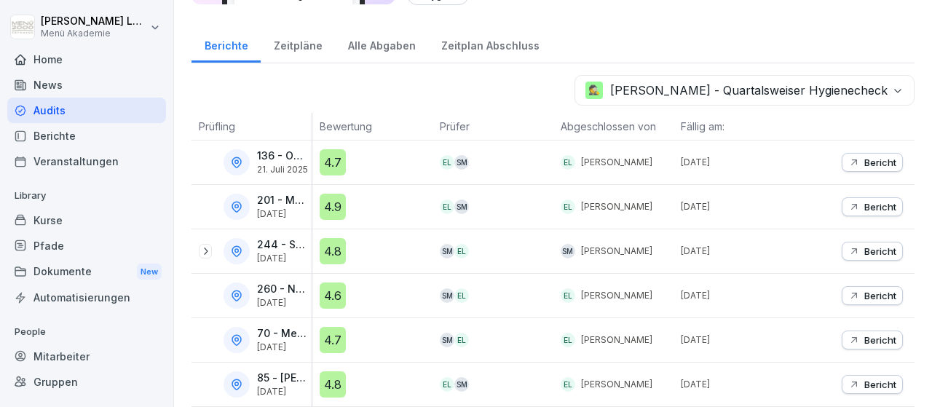
scroll to position [153, 0]
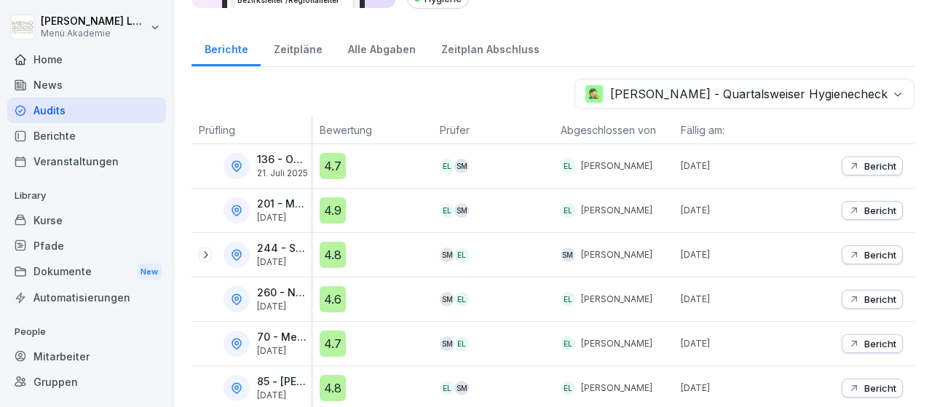
click at [899, 97] on body "**********" at bounding box center [466, 203] width 932 height 407
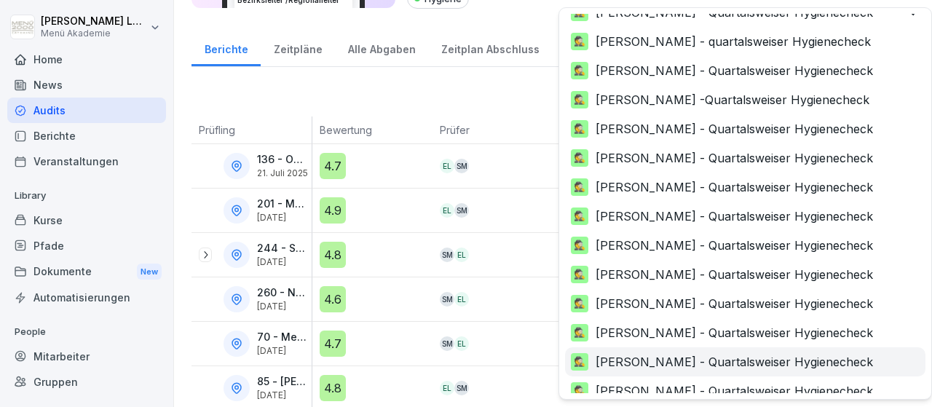
scroll to position [354, 0]
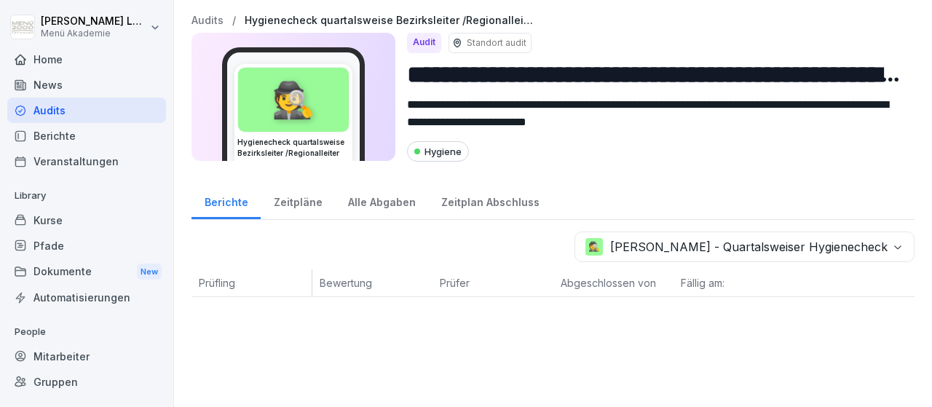
click at [63, 111] on div "Audits" at bounding box center [86, 110] width 159 height 25
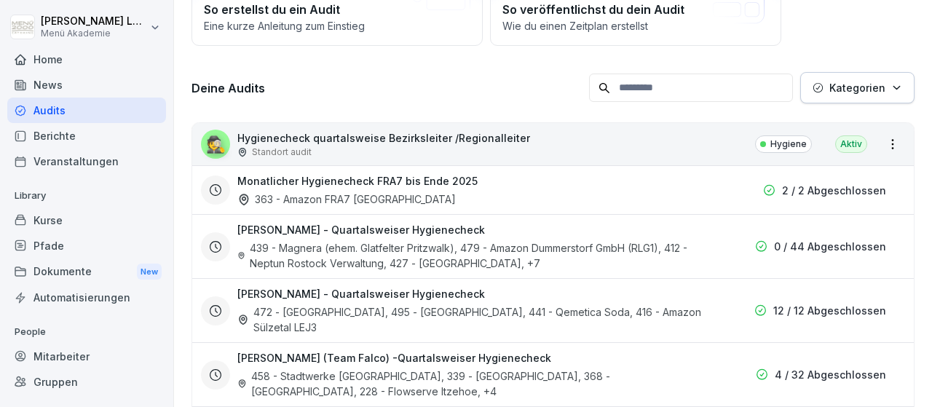
click at [901, 93] on icon "button" at bounding box center [896, 87] width 11 height 11
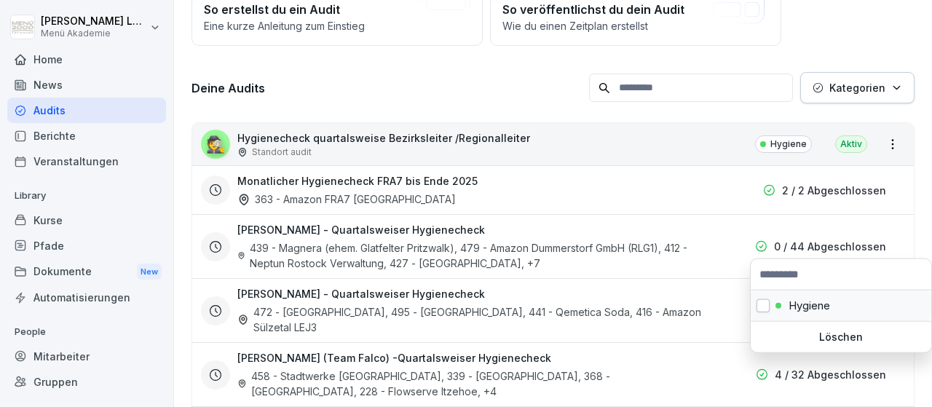
click at [771, 304] on div "Hygiene" at bounding box center [841, 306] width 181 height 31
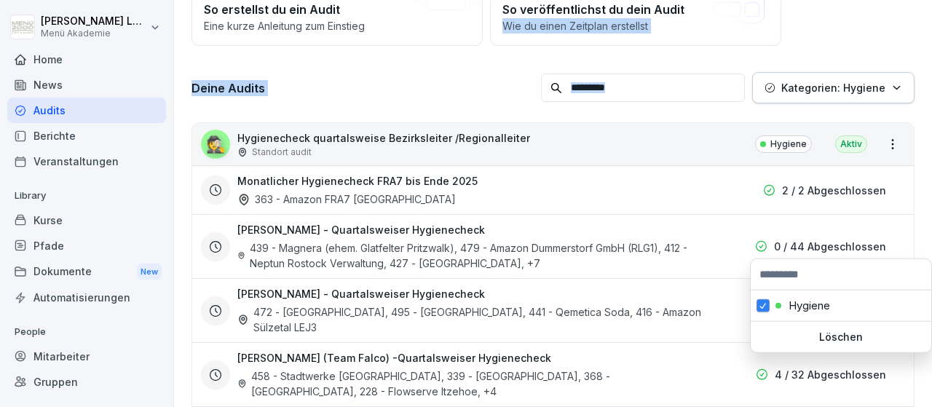
click at [853, 152] on html "[PERSON_NAME] Menü Akademie Home News Audits Berichte Veranstaltungen Library K…" at bounding box center [466, 203] width 932 height 407
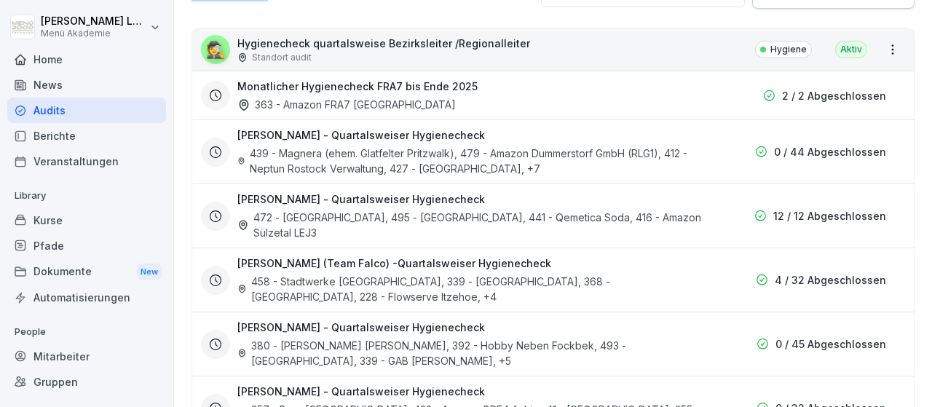
scroll to position [253, 0]
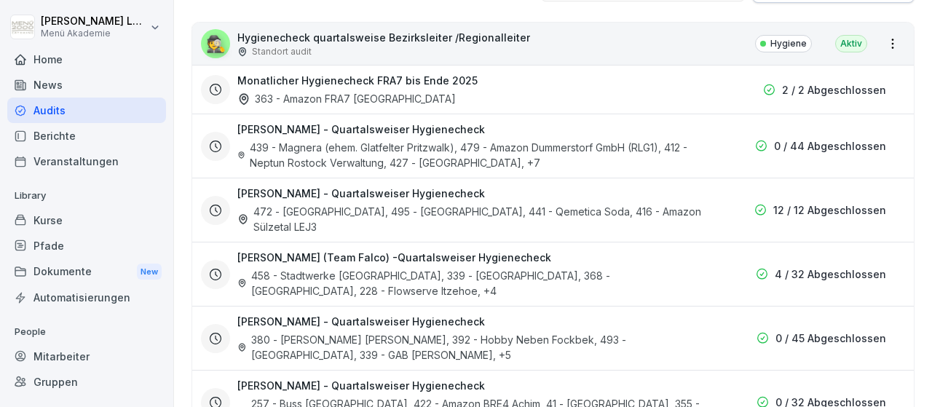
click at [65, 57] on div "Home" at bounding box center [86, 59] width 159 height 25
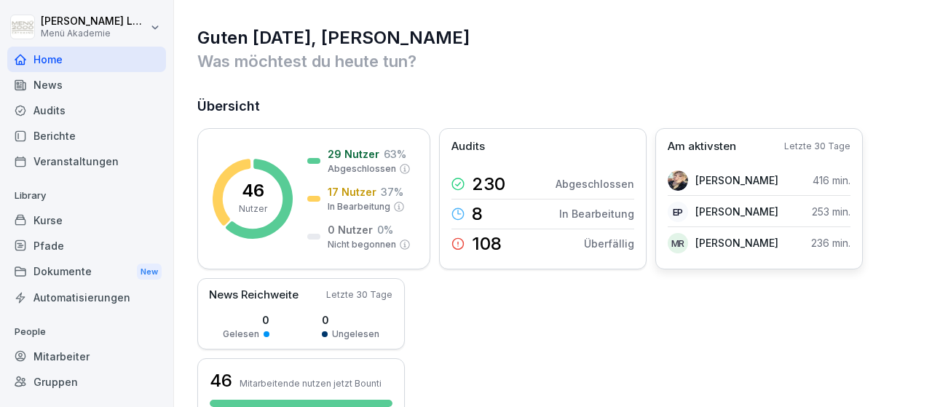
click at [777, 180] on p "[PERSON_NAME]" at bounding box center [736, 180] width 83 height 15
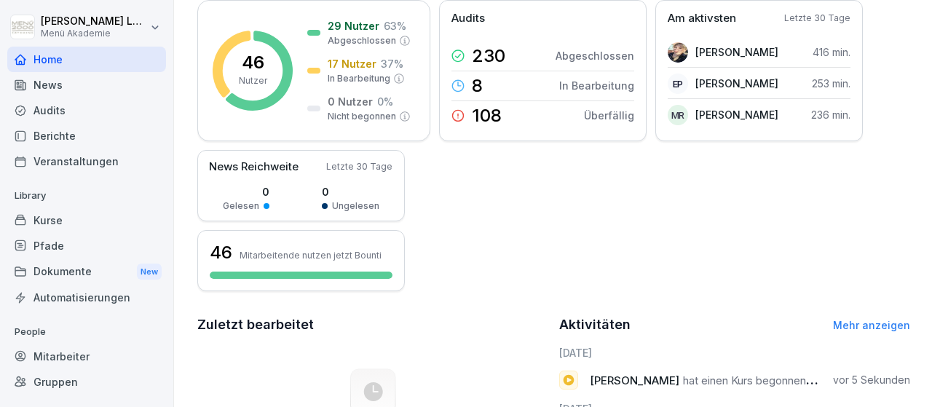
scroll to position [169, 0]
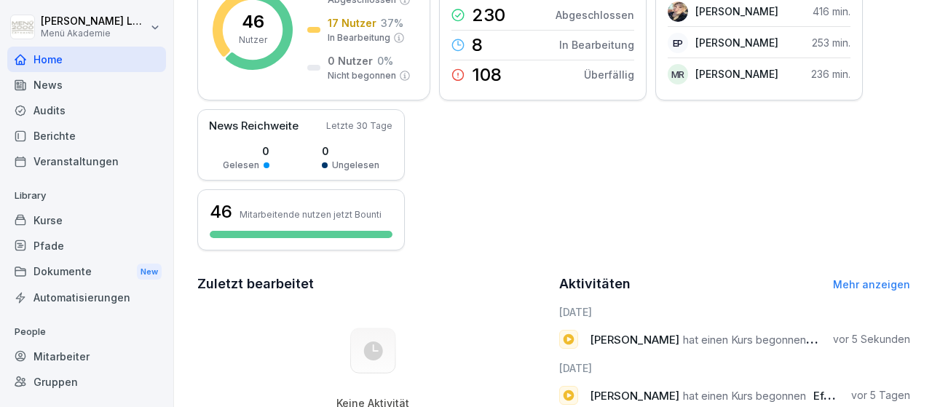
click at [79, 351] on div "Mitarbeiter" at bounding box center [86, 356] width 159 height 25
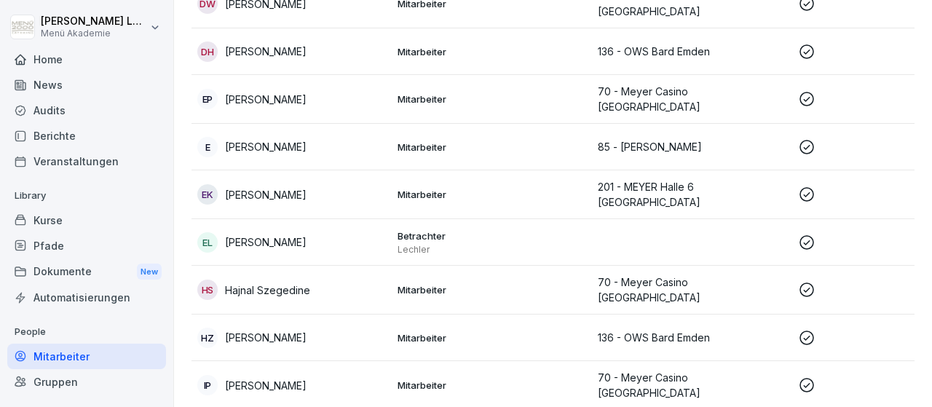
scroll to position [690, 0]
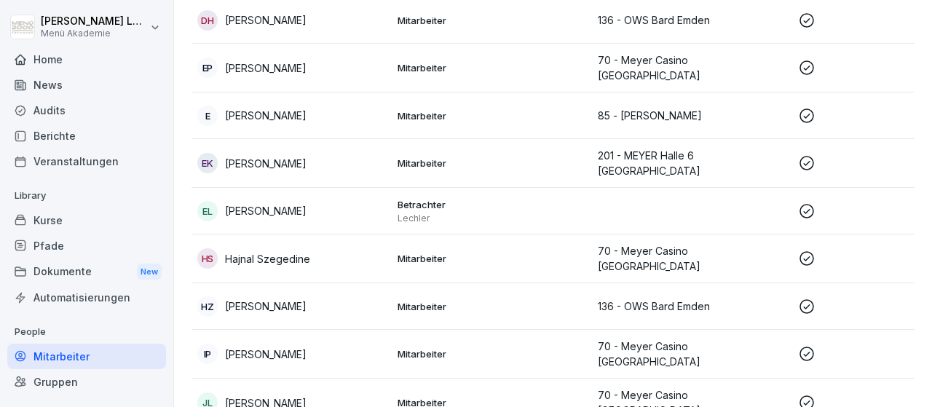
click at [809, 298] on icon at bounding box center [806, 306] width 17 height 17
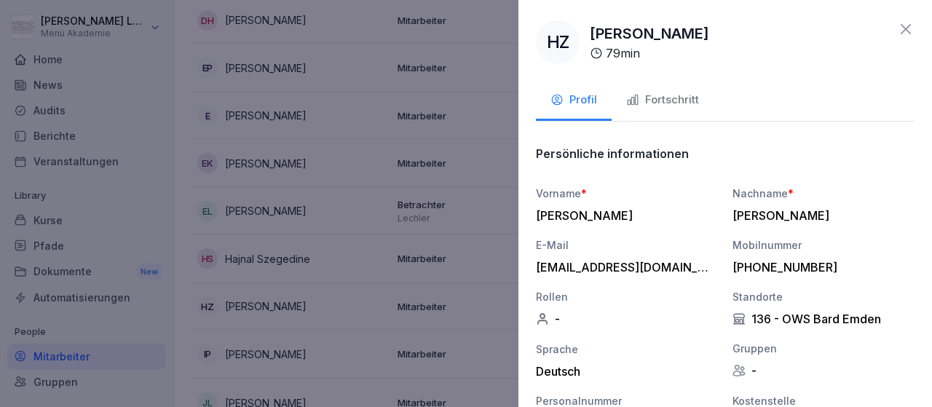
click at [655, 84] on button "Fortschritt" at bounding box center [663, 101] width 102 height 39
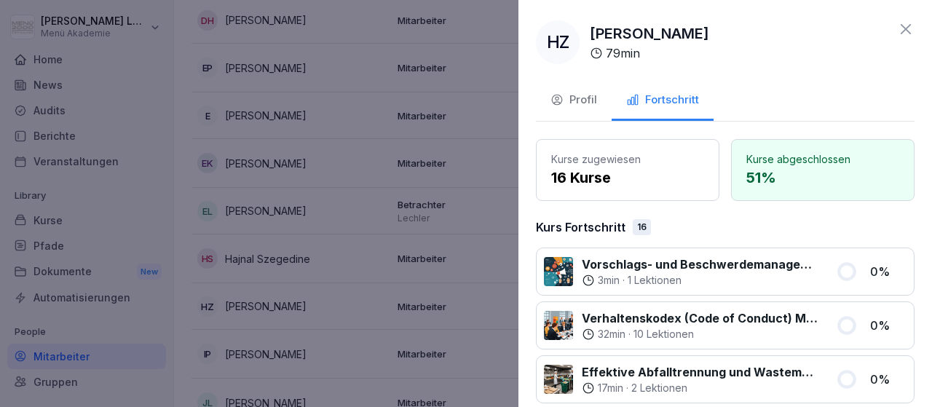
click at [904, 23] on icon at bounding box center [905, 28] width 17 height 17
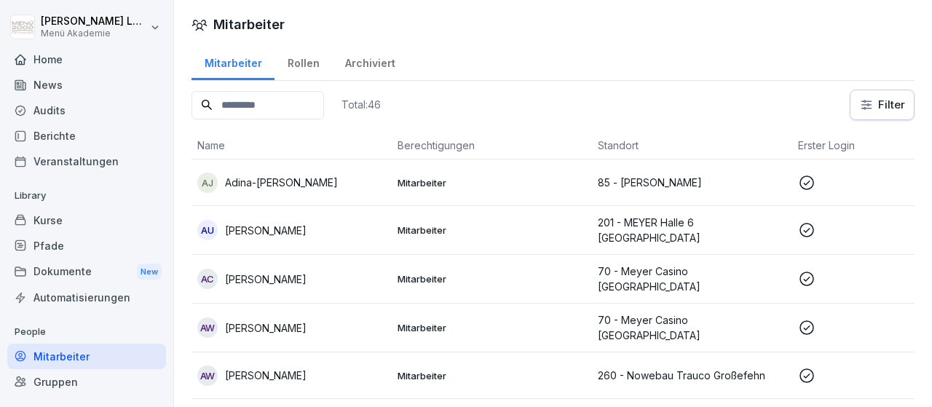
scroll to position [0, 0]
click at [849, 175] on p at bounding box center [892, 182] width 189 height 17
